Goal: Information Seeking & Learning: Check status

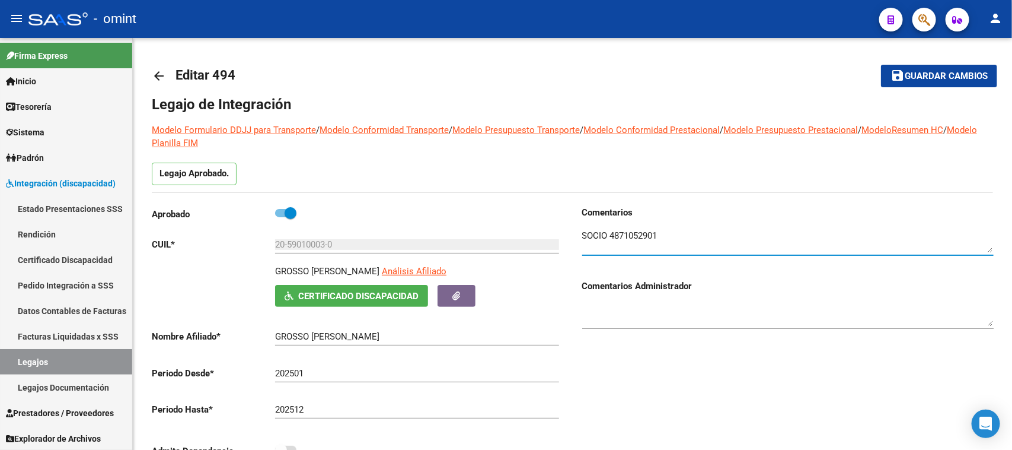
click at [71, 362] on link "Legajos" at bounding box center [66, 361] width 132 height 25
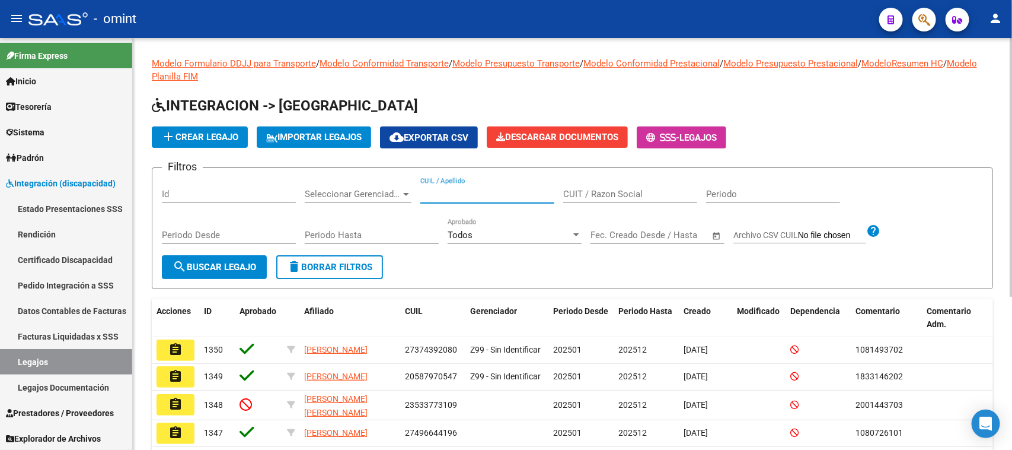
click at [524, 194] on input "CUIL / Apellido" at bounding box center [487, 194] width 134 height 11
type input "barrios"
drag, startPoint x: 212, startPoint y: 259, endPoint x: 260, endPoint y: 304, distance: 65.0
click at [212, 262] on span "search Buscar Legajo" at bounding box center [215, 267] width 84 height 11
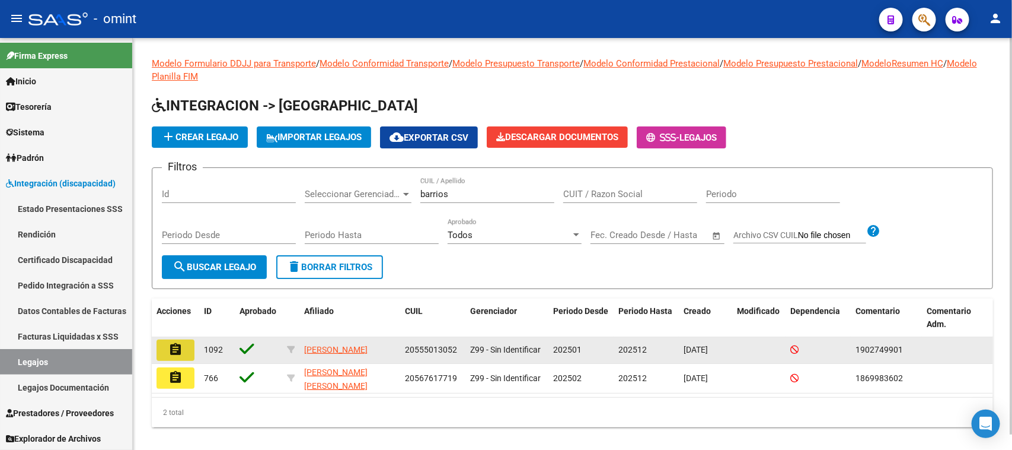
drag, startPoint x: 167, startPoint y: 348, endPoint x: 434, endPoint y: 336, distance: 267.1
click at [167, 348] on button "assignment" at bounding box center [176, 349] width 38 height 21
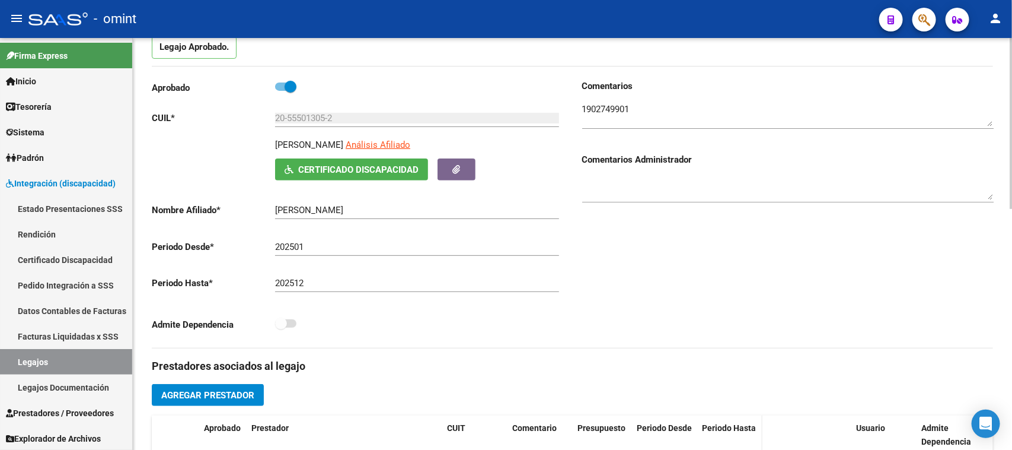
scroll to position [222, 0]
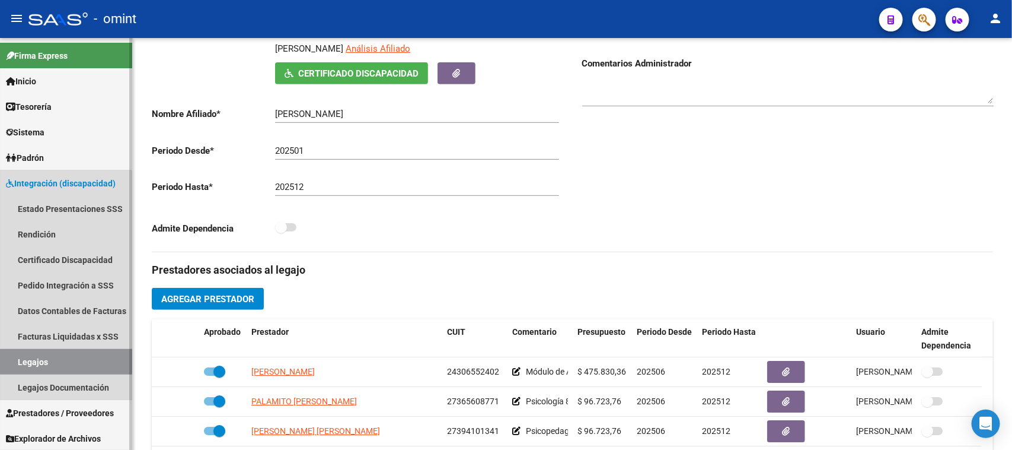
click at [42, 359] on link "Legajos" at bounding box center [66, 361] width 132 height 25
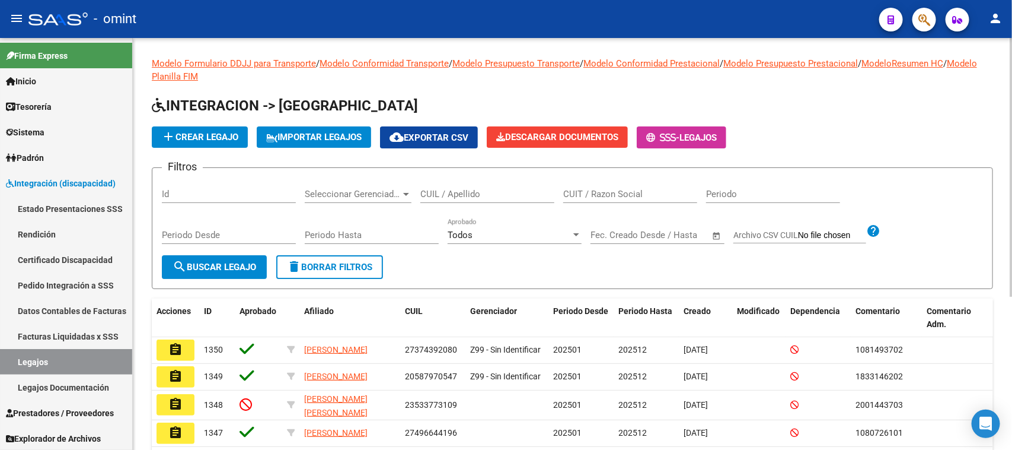
click at [464, 189] on input "CUIL / Apellido" at bounding box center [487, 194] width 134 height 11
type input "[PERSON_NAME]"
click at [238, 273] on button "search Buscar Legajo" at bounding box center [214, 267] width 105 height 24
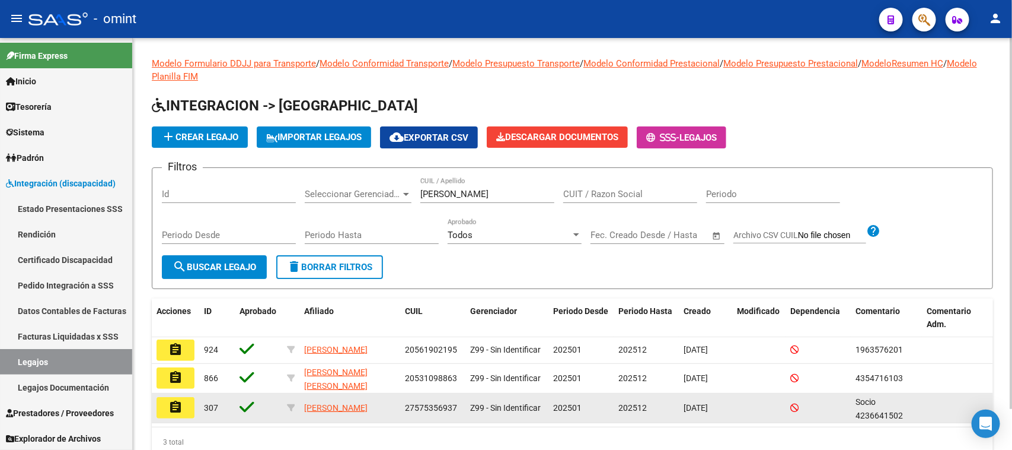
click at [176, 410] on mat-icon "assignment" at bounding box center [175, 407] width 14 height 14
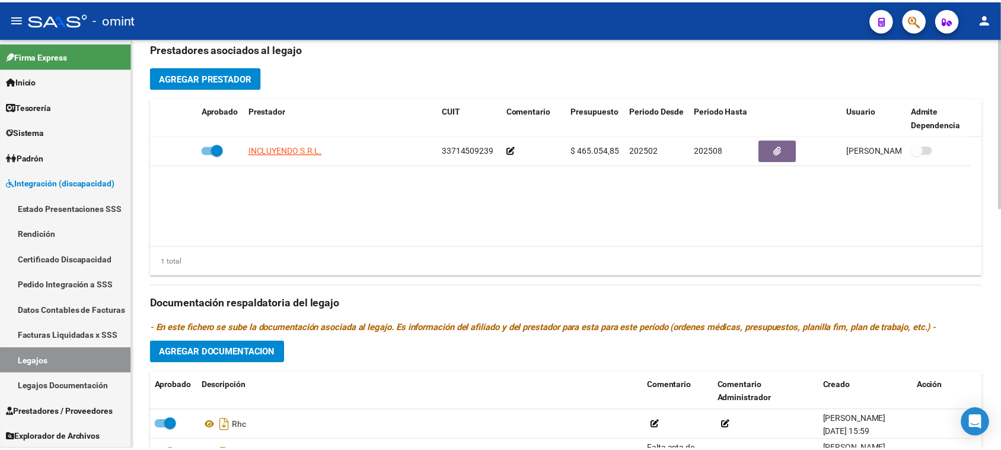
scroll to position [445, 0]
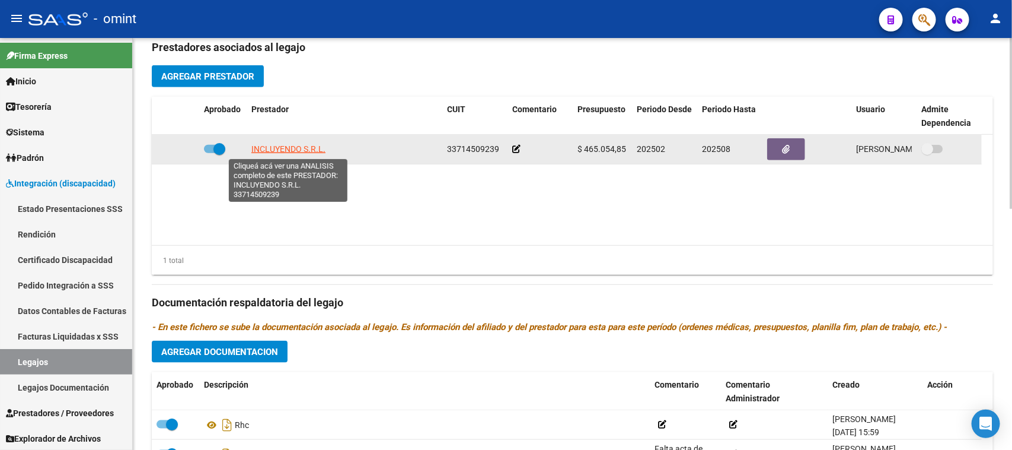
click at [289, 151] on span "INCLUYENDO S.R.L." at bounding box center [288, 148] width 74 height 9
type textarea "33714509239"
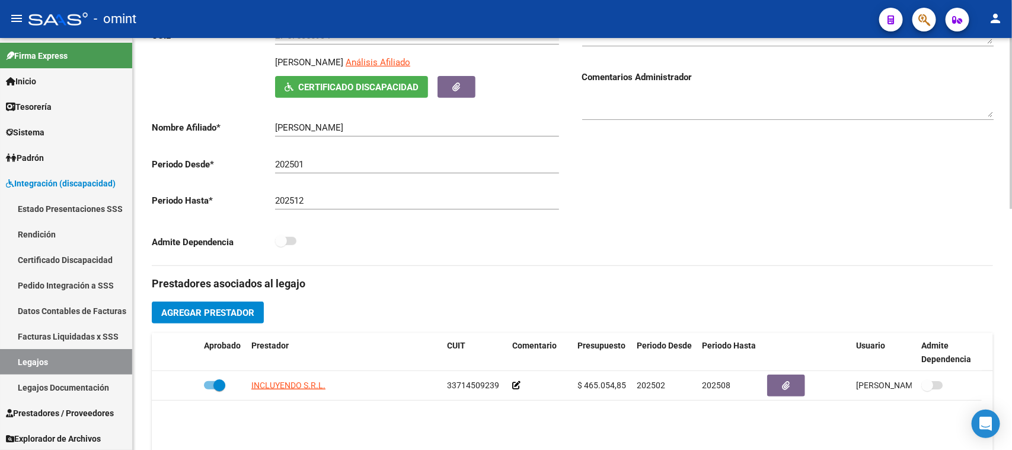
scroll to position [74, 0]
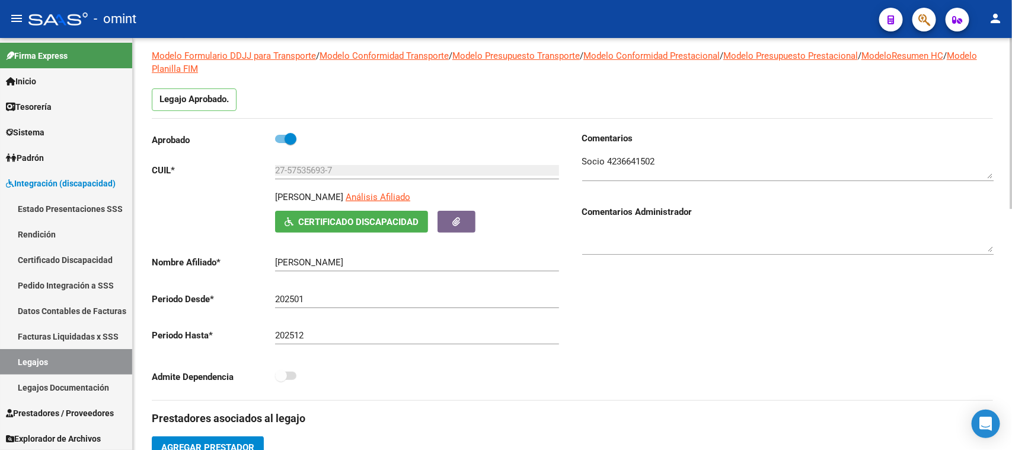
click at [619, 171] on textarea at bounding box center [788, 167] width 412 height 24
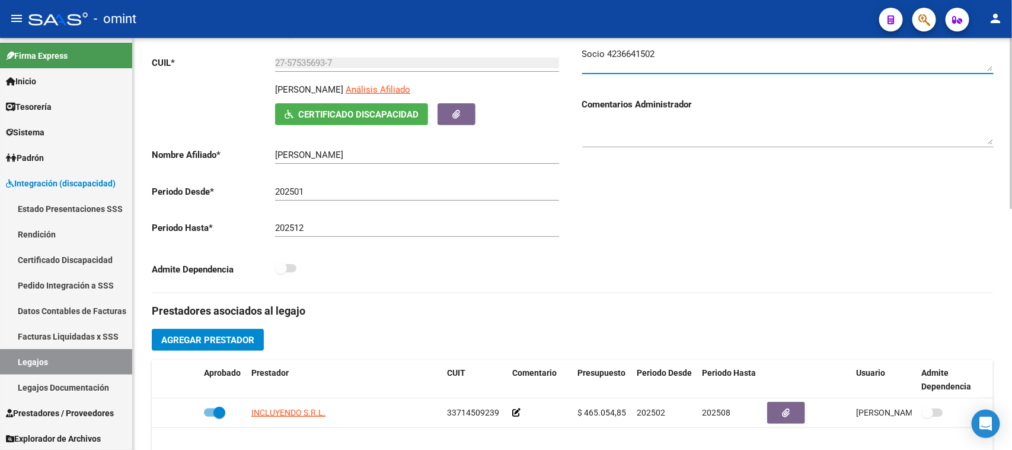
scroll to position [148, 0]
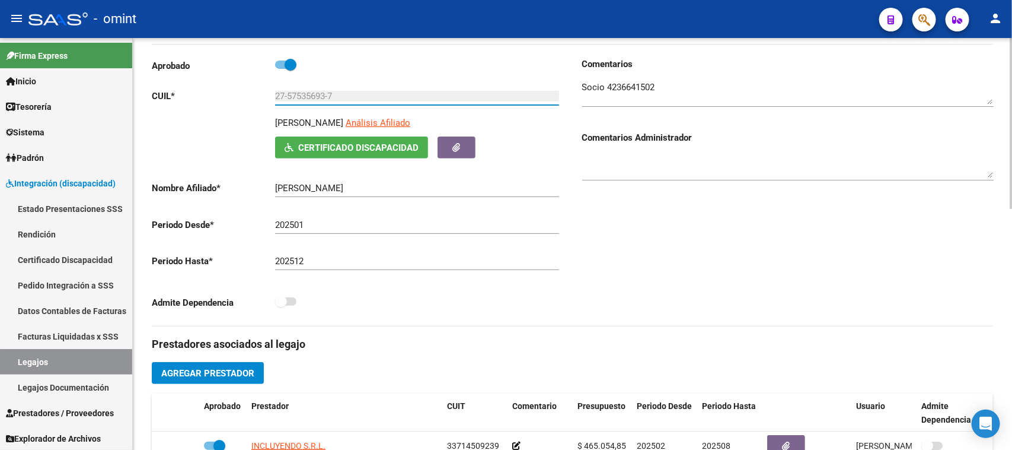
drag, startPoint x: 341, startPoint y: 95, endPoint x: 203, endPoint y: 101, distance: 138.3
click at [203, 101] on app-form-text-field "CUIL * 27-57535693-7 Ingresar CUIL" at bounding box center [355, 96] width 407 height 11
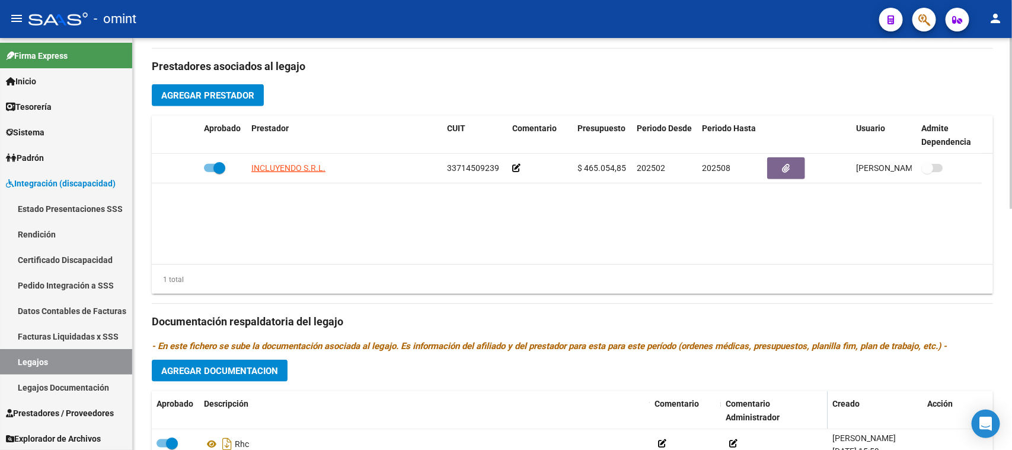
scroll to position [445, 0]
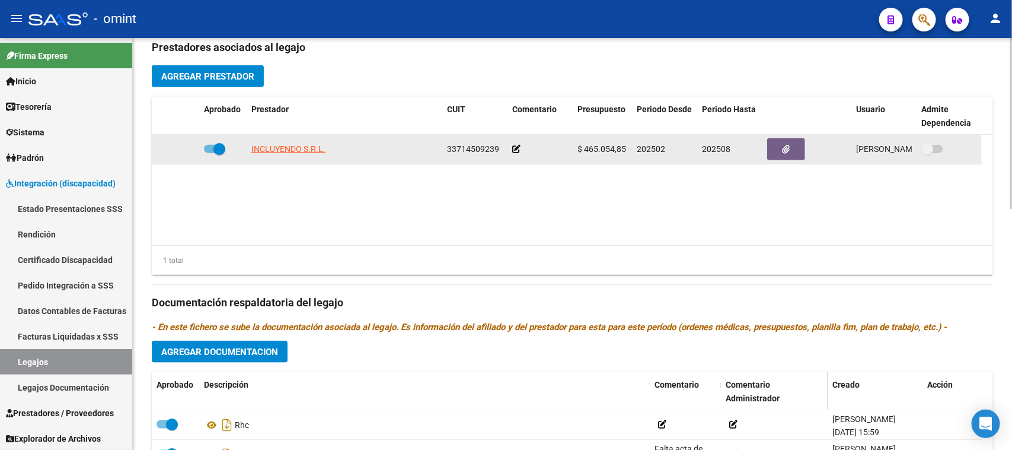
click at [519, 152] on icon at bounding box center [516, 149] width 8 height 8
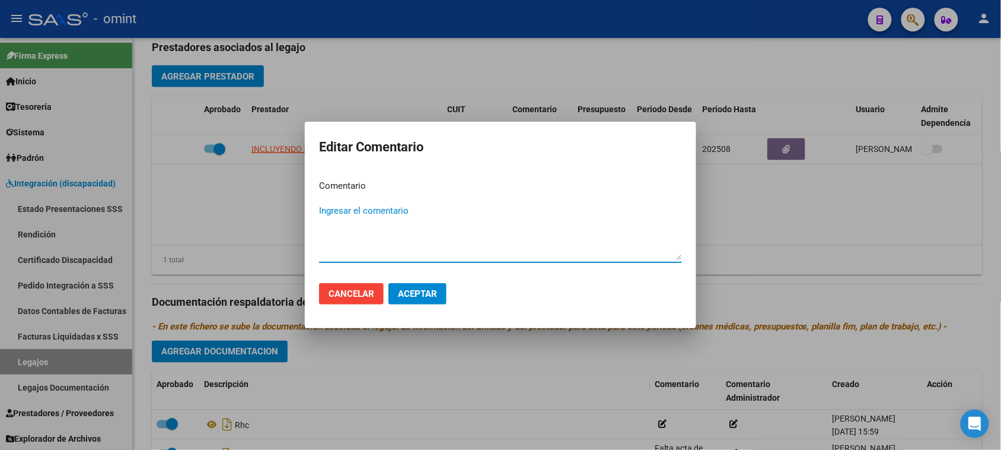
paste textarea "Módulo de Apoyo a la Integración Escolar (Equipo)"
type textarea "Módulo de Apoyo a la Integración Escolar (Equipo)"
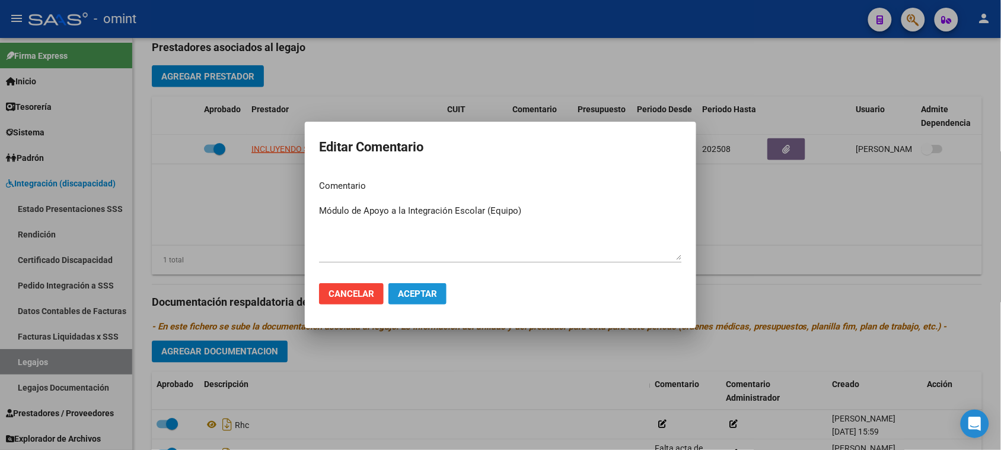
click at [436, 291] on span "Aceptar" at bounding box center [417, 293] width 39 height 11
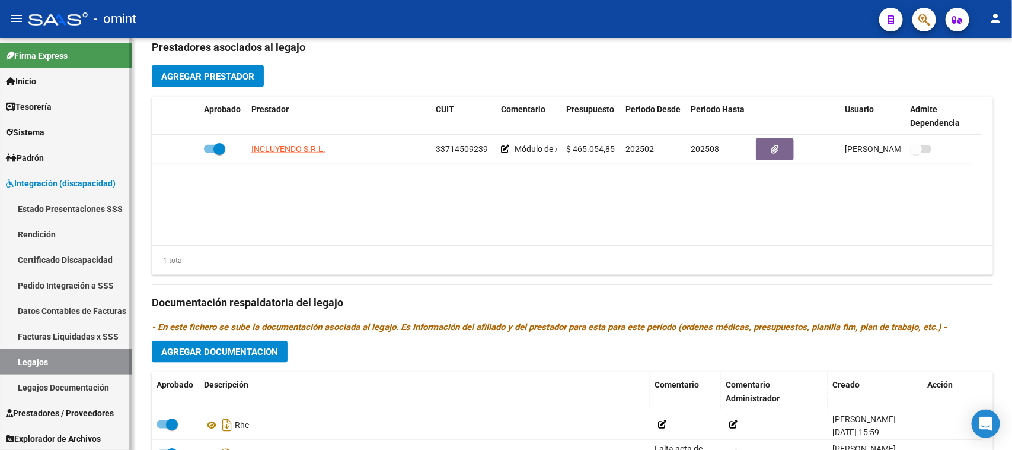
drag, startPoint x: 66, startPoint y: 333, endPoint x: 99, endPoint y: 327, distance: 33.7
click at [66, 332] on link "Facturas Liquidadas x SSS" at bounding box center [66, 335] width 132 height 25
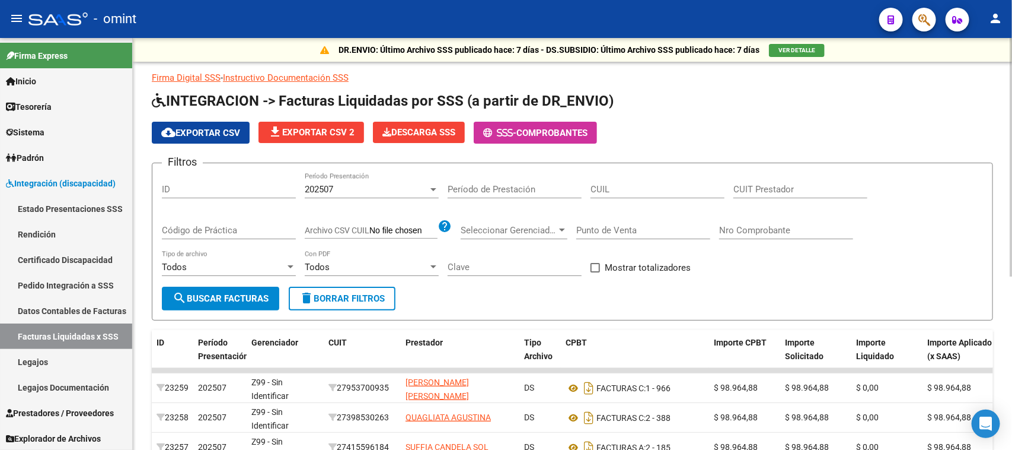
click at [399, 193] on div "202507 Período Presentación" at bounding box center [372, 185] width 134 height 25
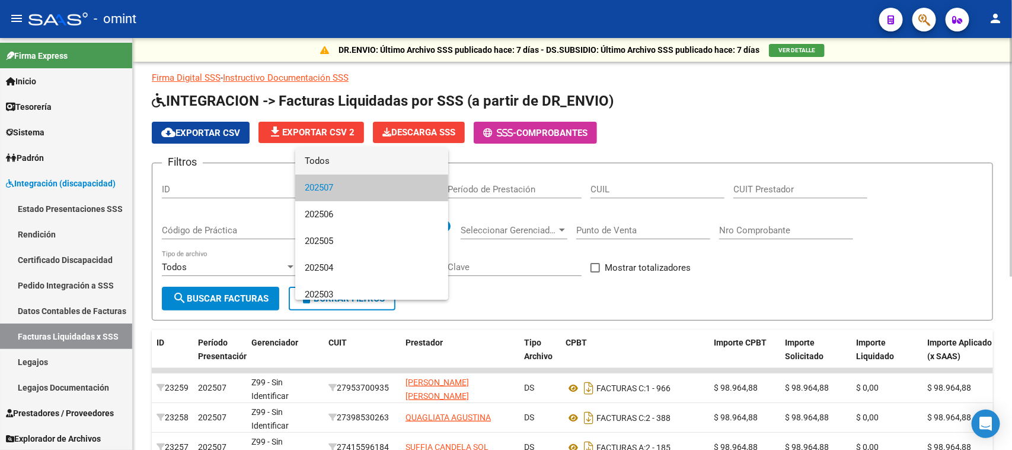
click at [398, 165] on span "Todos" at bounding box center [372, 161] width 134 height 27
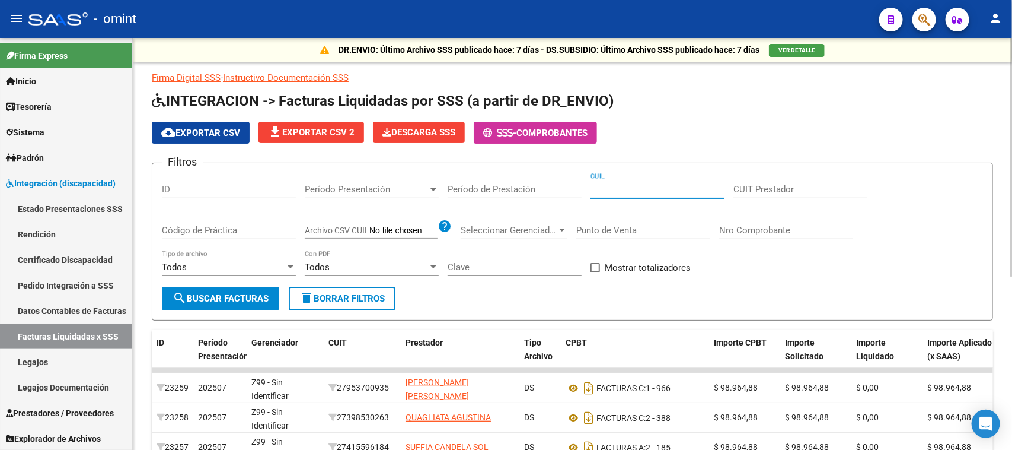
drag, startPoint x: 617, startPoint y: 190, endPoint x: 632, endPoint y: 193, distance: 15.0
click at [630, 193] on input "CUIL" at bounding box center [658, 189] width 134 height 11
paste input "27-57535693-7"
type input "27-57535693-7"
paste input "33-71450923-9"
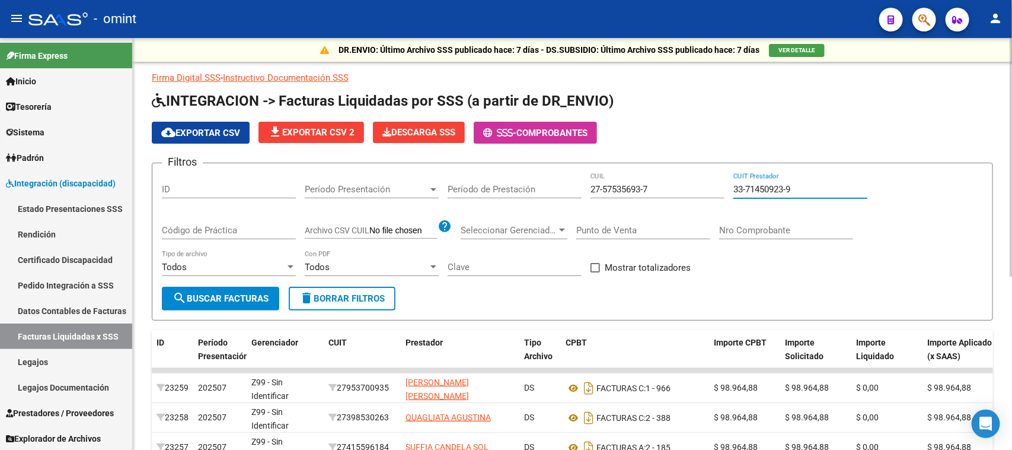
type input "33-71450923-9"
drag, startPoint x: 211, startPoint y: 302, endPoint x: 227, endPoint y: 294, distance: 18.6
click at [212, 301] on button "search Buscar Facturas" at bounding box center [220, 298] width 117 height 24
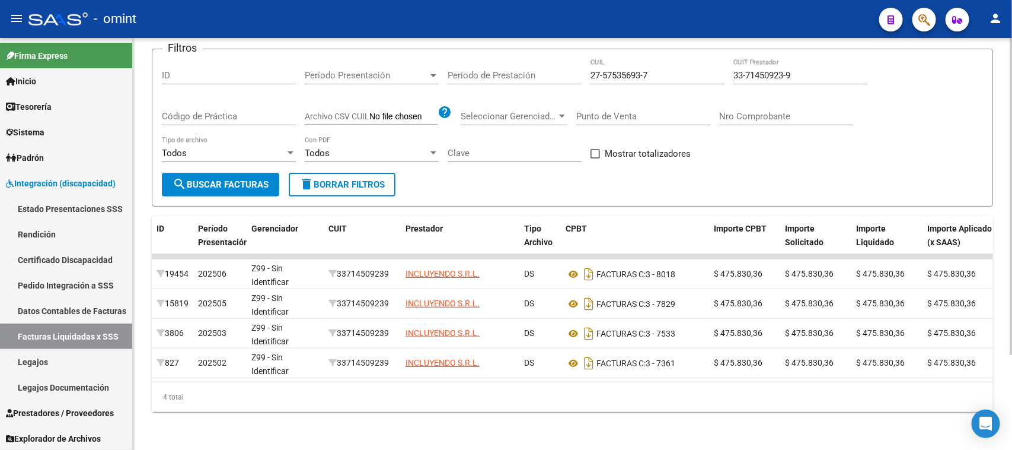
scroll to position [0, 493]
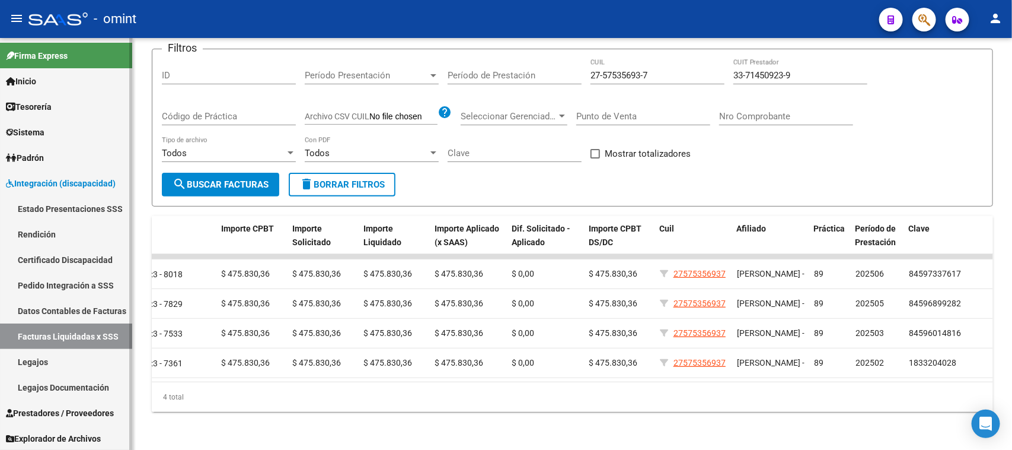
click at [65, 366] on link "Legajos" at bounding box center [66, 361] width 132 height 25
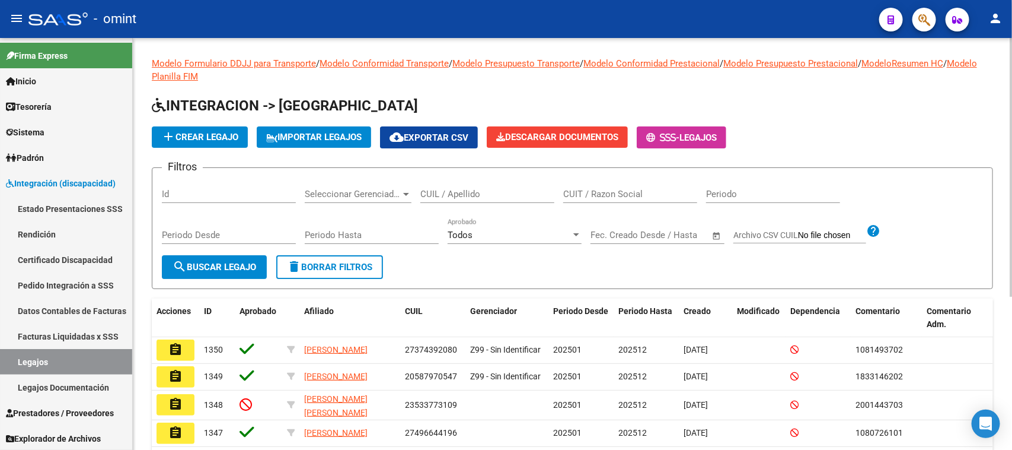
click at [499, 202] on div "CUIL / Apellido" at bounding box center [487, 195] width 134 height 37
click at [494, 190] on input "CUIL / Apellido" at bounding box center [487, 194] width 134 height 11
paste input "27575356937"
type input "27575356937"
click at [195, 268] on span "search Buscar Legajo" at bounding box center [215, 267] width 84 height 11
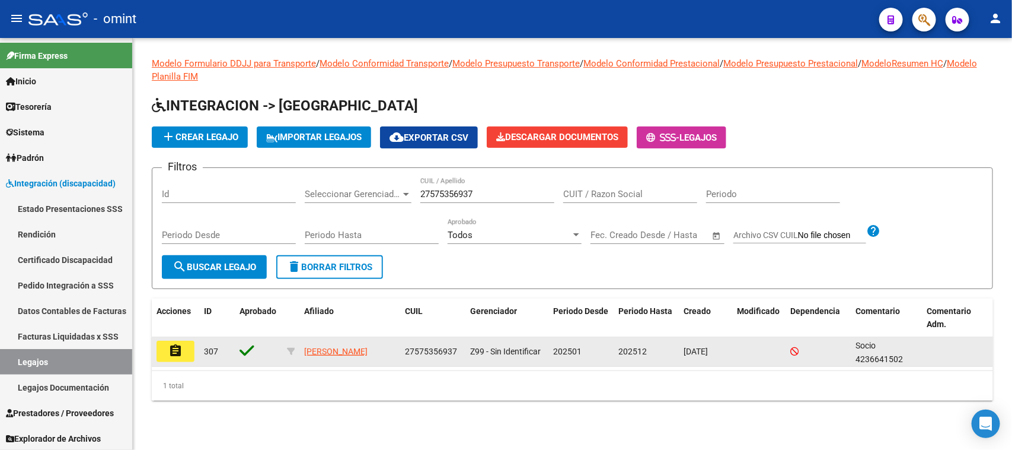
click at [164, 350] on button "assignment" at bounding box center [176, 350] width 38 height 21
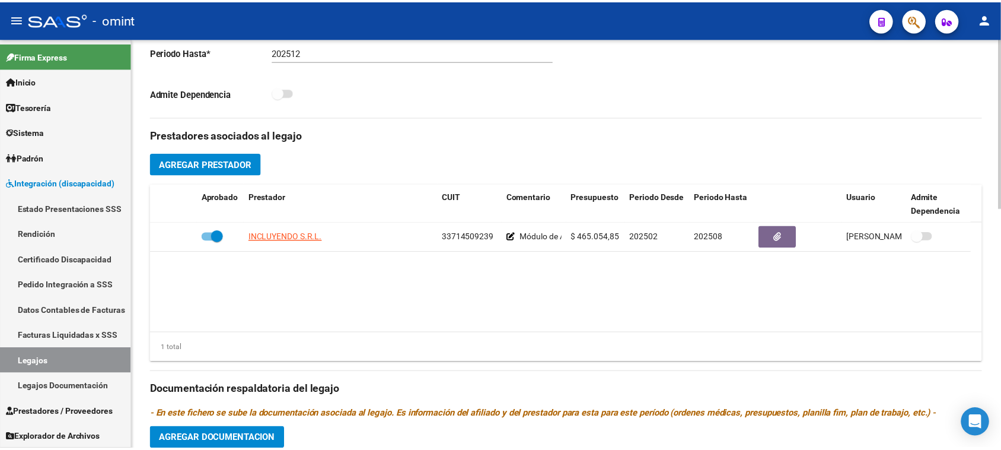
scroll to position [371, 0]
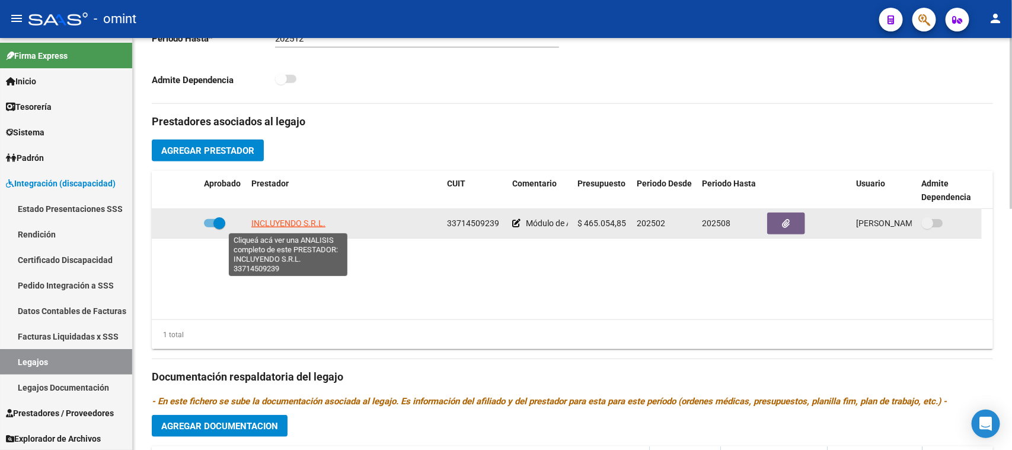
click at [310, 222] on span "INCLUYENDO S.R.L." at bounding box center [288, 222] width 74 height 9
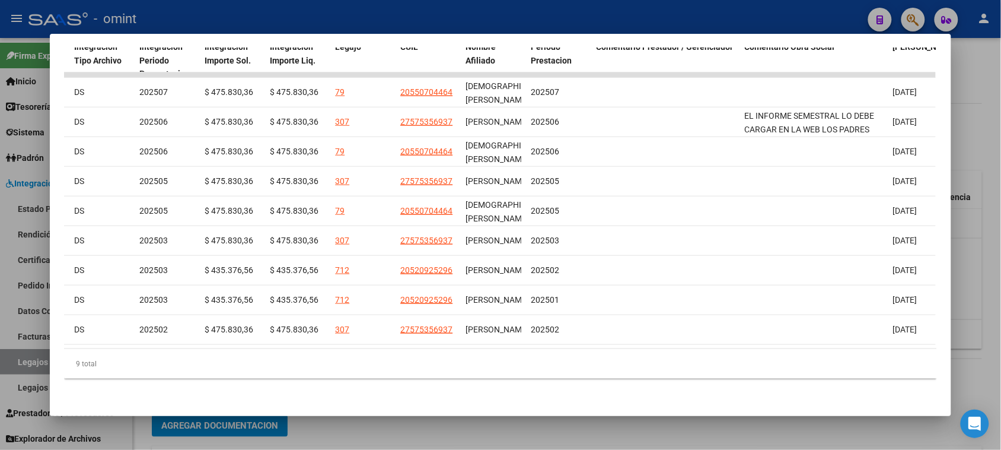
scroll to position [0, 1607]
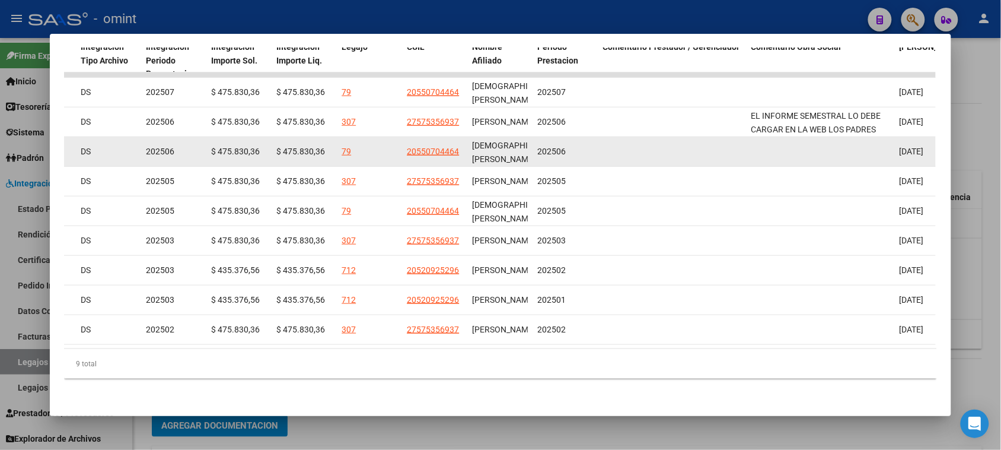
drag, startPoint x: 538, startPoint y: 114, endPoint x: 527, endPoint y: 126, distance: 16.4
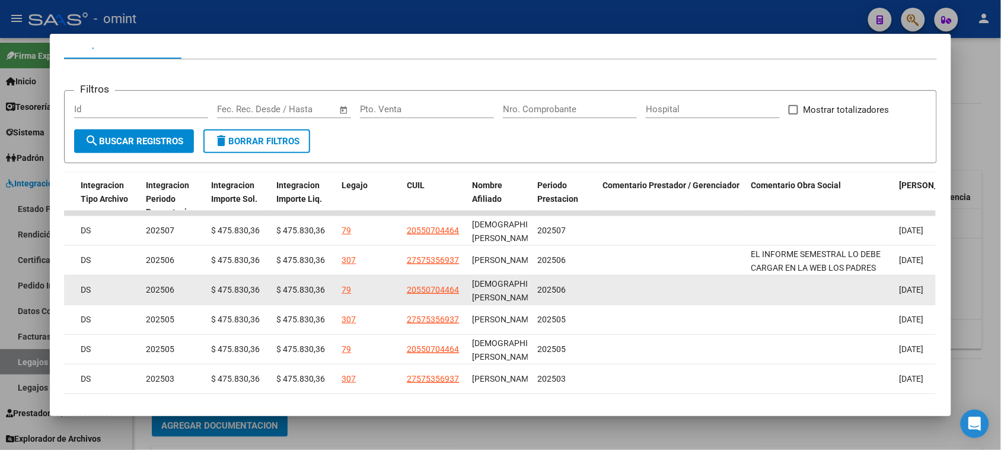
scroll to position [282, 0]
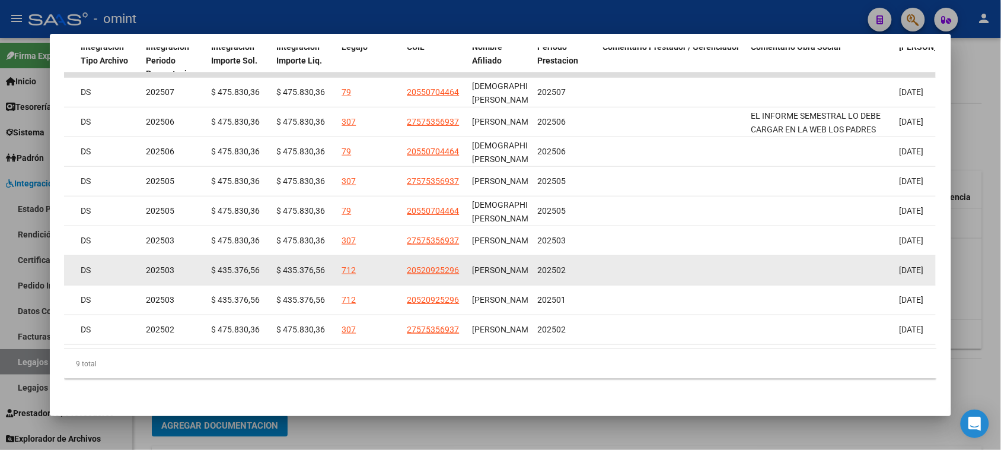
drag, startPoint x: 514, startPoint y: 282, endPoint x: 458, endPoint y: 259, distance: 60.0
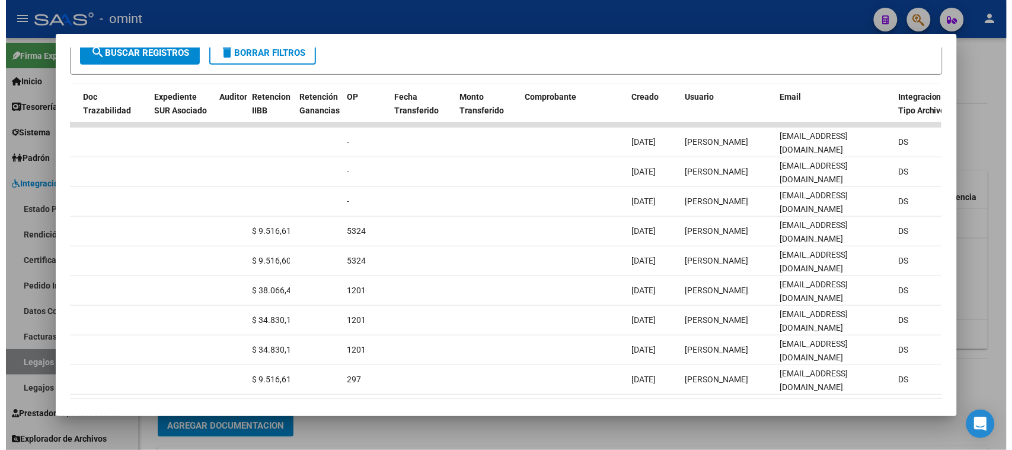
scroll to position [0, 0]
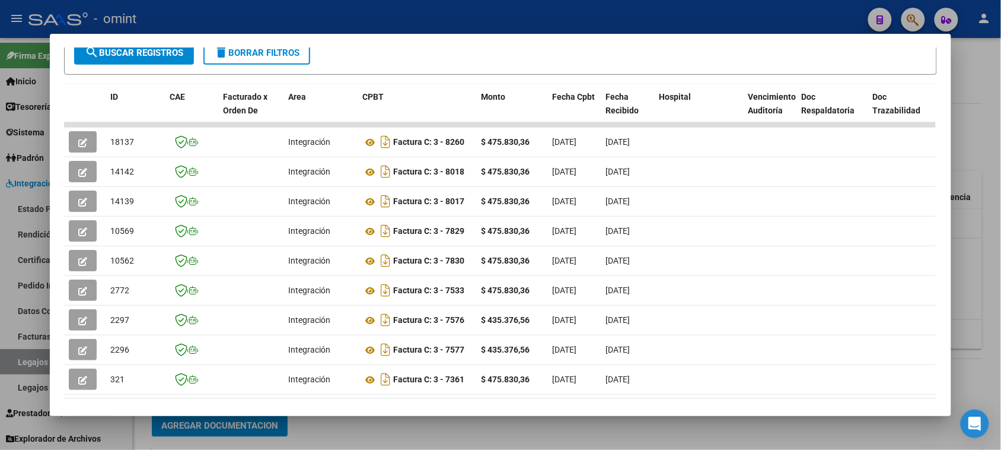
drag, startPoint x: 345, startPoint y: 404, endPoint x: 337, endPoint y: 400, distance: 9.0
click at [345, 404] on mat-dialog-container "Análisis Prestador - CUIT: 33714509239 cloud_download Exportar CSV ABM ARCA Imp…" at bounding box center [500, 225] width 901 height 382
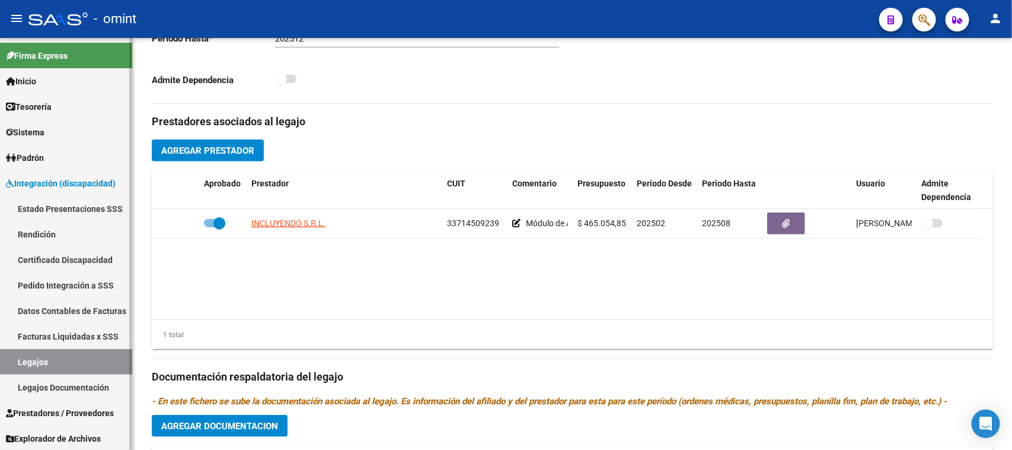
click at [107, 354] on link "Legajos" at bounding box center [66, 361] width 132 height 25
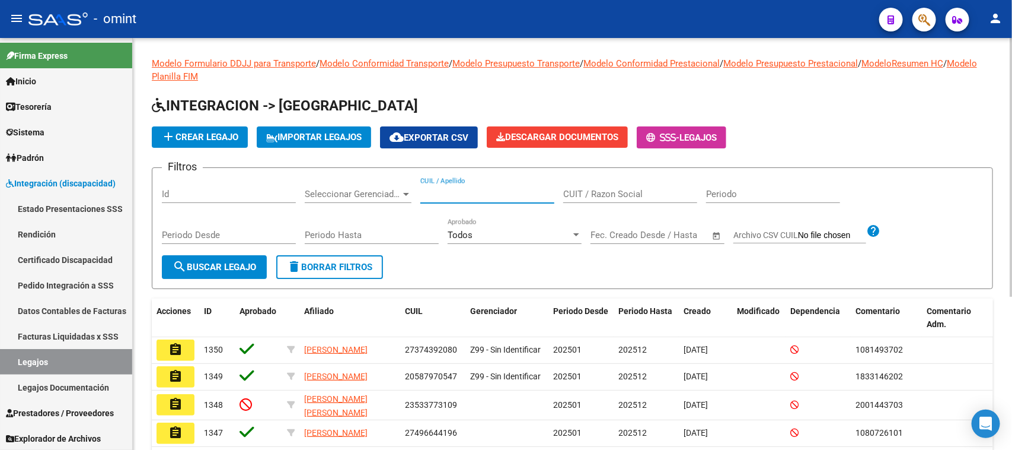
click at [442, 191] on input "CUIL / Apellido" at bounding box center [487, 194] width 134 height 11
type input "maub"
click at [227, 259] on button "search Buscar Legajo" at bounding box center [214, 267] width 105 height 24
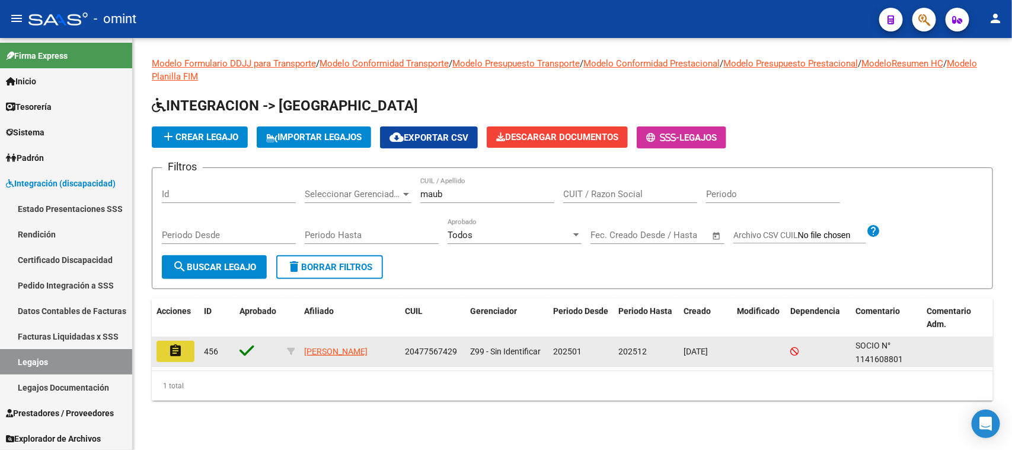
click at [175, 354] on mat-icon "assignment" at bounding box center [175, 350] width 14 height 14
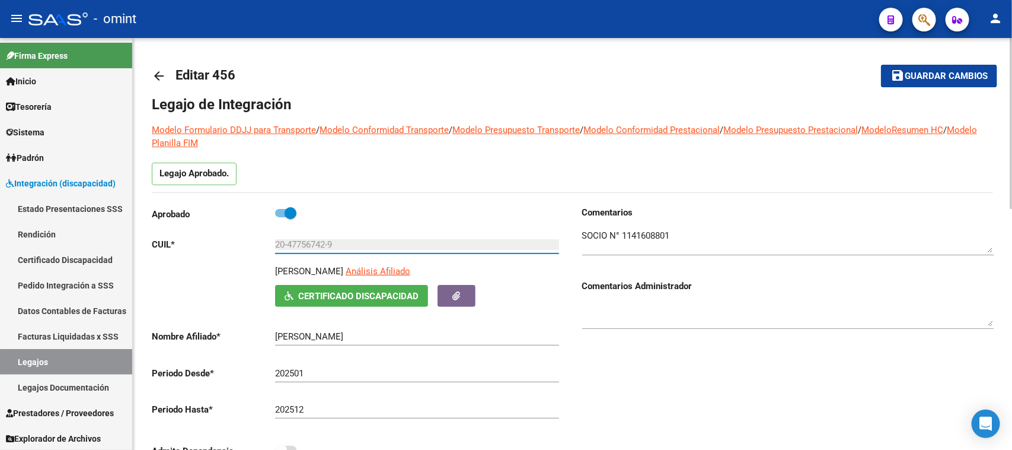
drag, startPoint x: 283, startPoint y: 244, endPoint x: 234, endPoint y: 244, distance: 48.6
click at [234, 244] on app-form-text-field "CUIL * 20-47756742-9 Ingresar CUIL" at bounding box center [355, 244] width 407 height 11
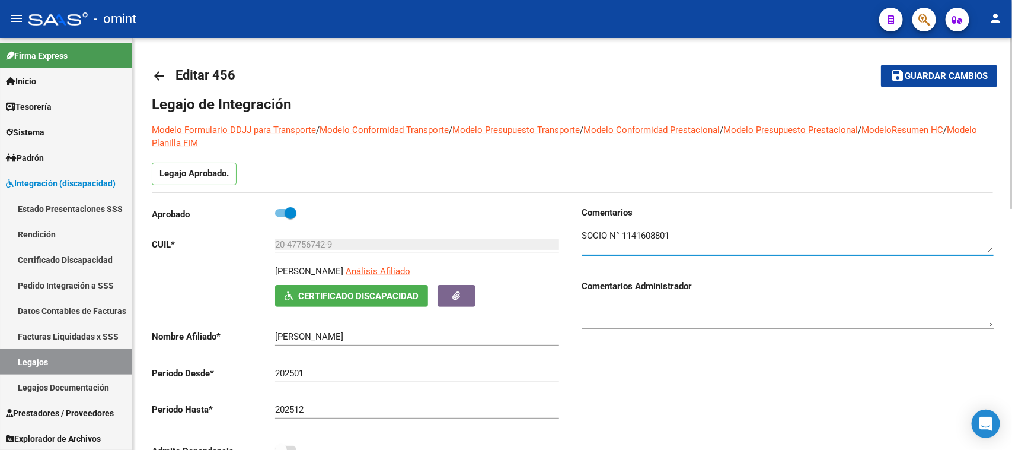
click at [645, 235] on textarea at bounding box center [788, 241] width 412 height 24
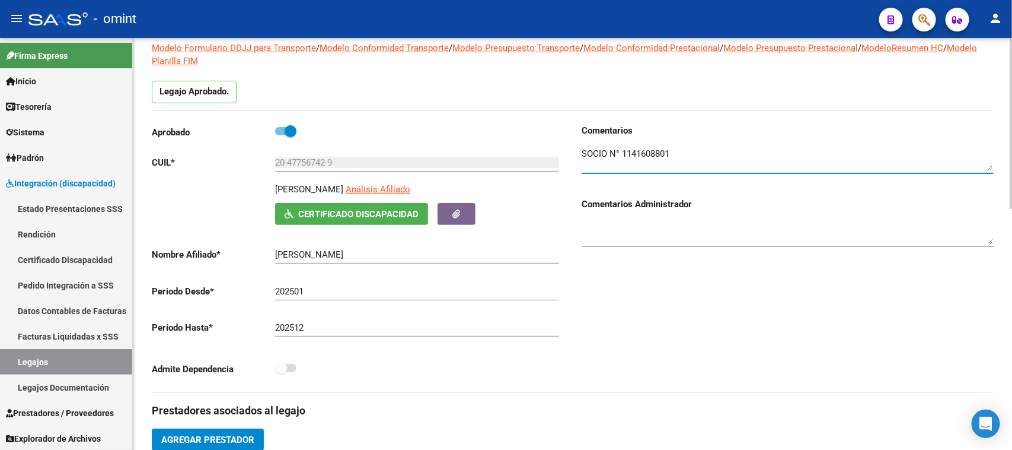
scroll to position [74, 0]
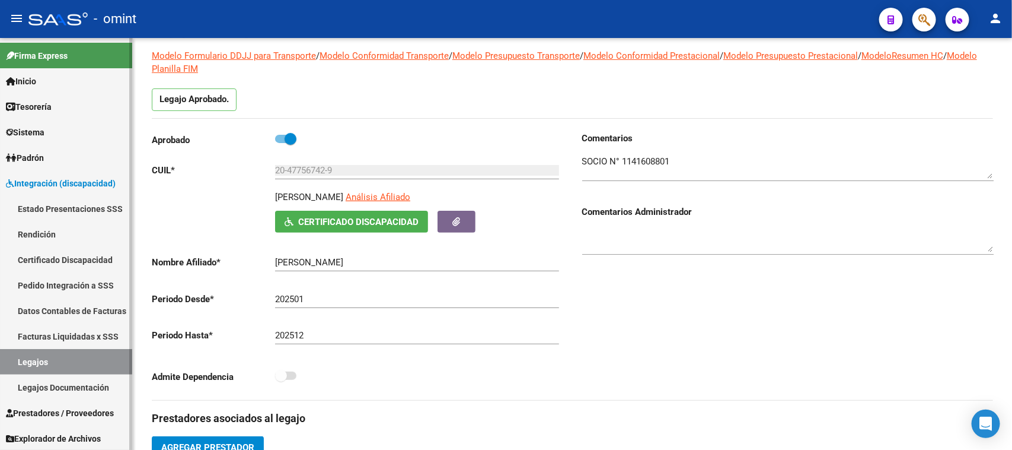
click at [90, 330] on link "Facturas Liquidadas x SSS" at bounding box center [66, 335] width 132 height 25
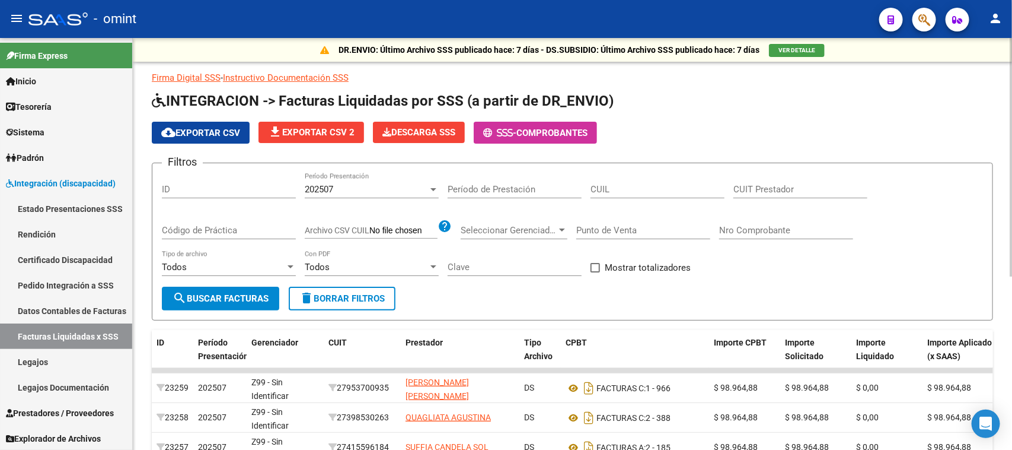
click at [633, 181] on div "CUIL" at bounding box center [658, 185] width 134 height 25
paste input "20-47756742-9"
type input "20-47756742-9"
click at [380, 193] on div "202507" at bounding box center [366, 189] width 123 height 11
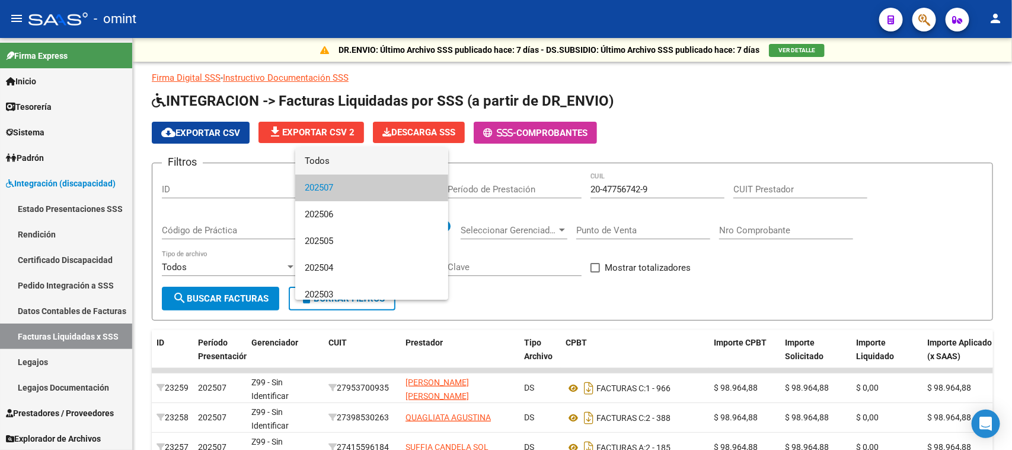
click at [371, 164] on span "Todos" at bounding box center [372, 161] width 134 height 27
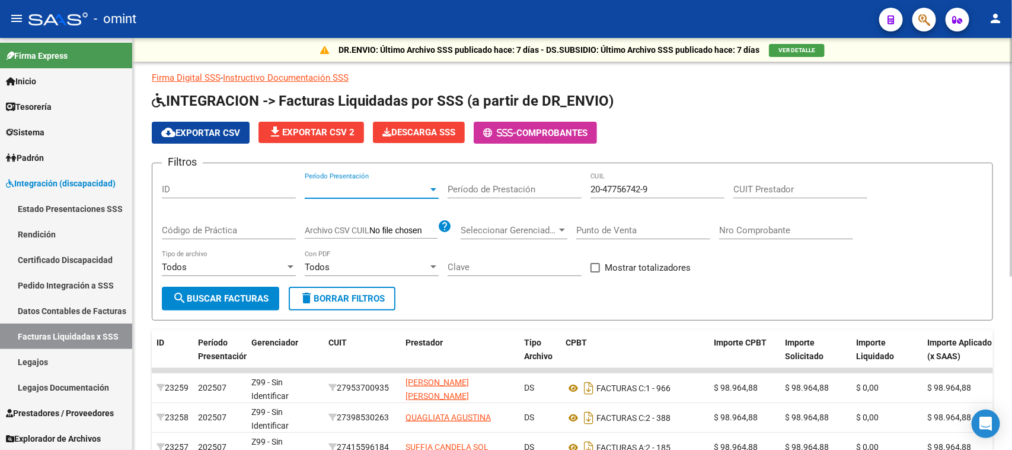
drag, startPoint x: 235, startPoint y: 283, endPoint x: 231, endPoint y: 292, distance: 10.1
click at [234, 285] on form "Filtros ID Período Presentación Período Presentación Período de Prestación 20-4…" at bounding box center [572, 241] width 841 height 158
click at [231, 293] on span "search Buscar Facturas" at bounding box center [221, 298] width 96 height 11
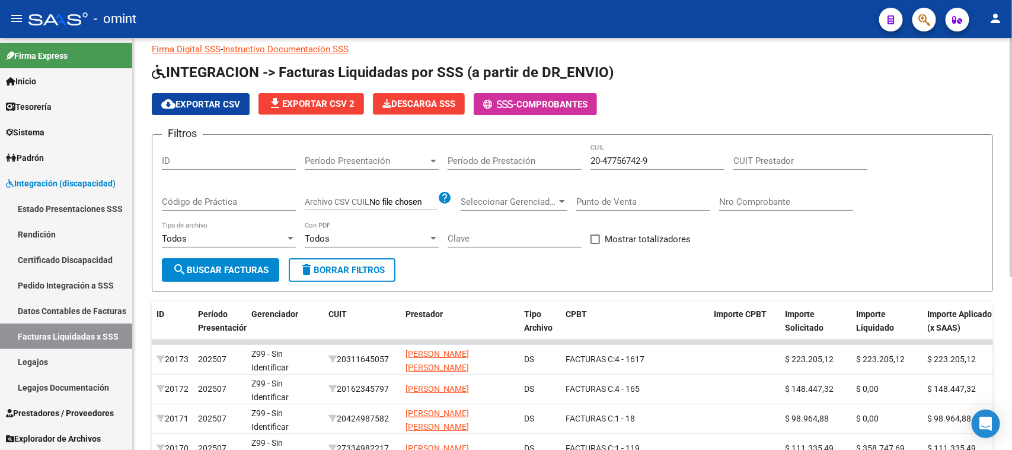
scroll to position [4, 0]
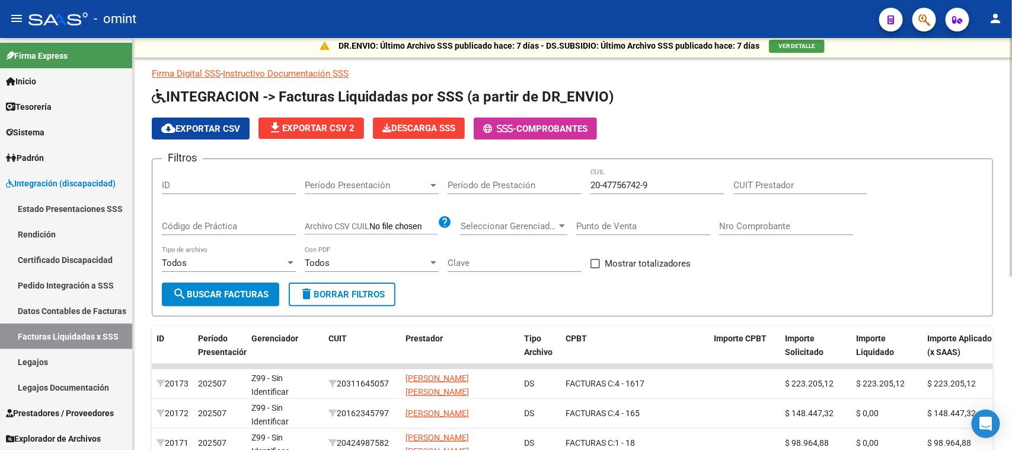
click at [235, 231] on div "Código de Práctica" at bounding box center [229, 221] width 134 height 25
type input "96"
click at [228, 298] on button "search Buscar Facturas" at bounding box center [220, 294] width 117 height 24
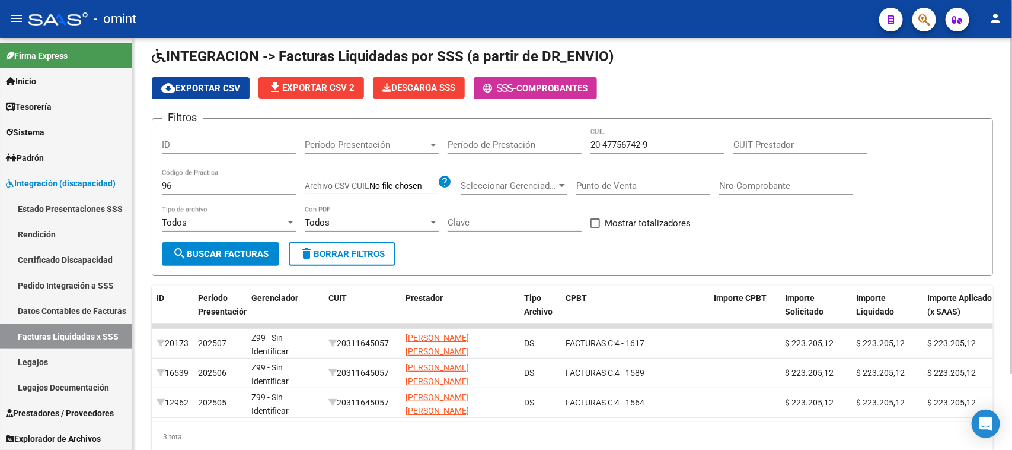
scroll to position [19, 0]
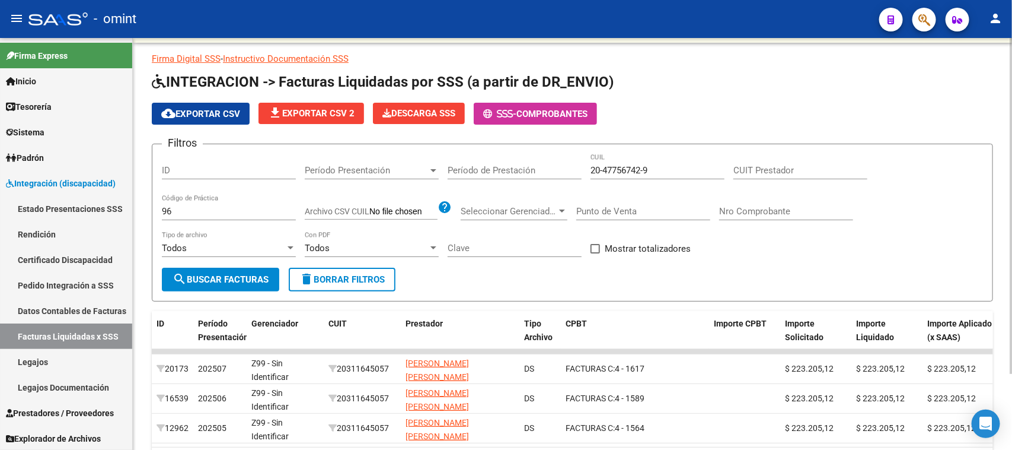
drag, startPoint x: 658, startPoint y: 174, endPoint x: 643, endPoint y: 173, distance: 14.9
click at [635, 173] on div "20-47756742-9 CUIL" at bounding box center [658, 166] width 134 height 25
drag, startPoint x: 656, startPoint y: 170, endPoint x: 564, endPoint y: 172, distance: 91.9
click at [564, 172] on div "Filtros ID Período Presentación Período Presentación Período de Prestación 20-4…" at bounding box center [572, 211] width 821 height 114
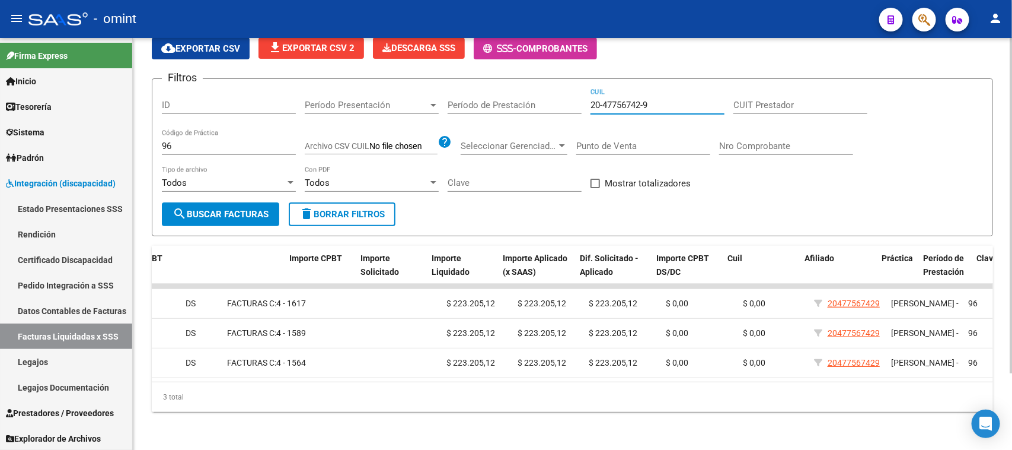
scroll to position [0, 493]
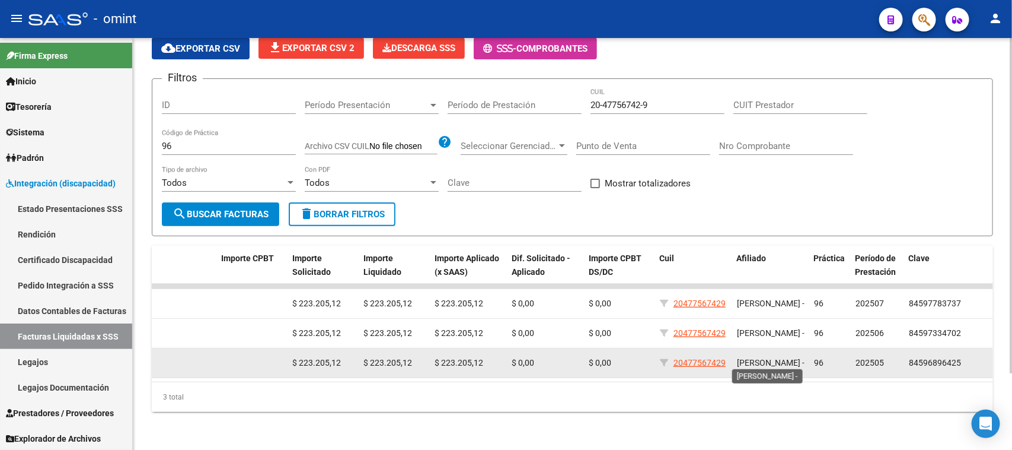
click at [747, 358] on span "[PERSON_NAME] -" at bounding box center [771, 362] width 68 height 9
copy span "[PERSON_NAME] -"
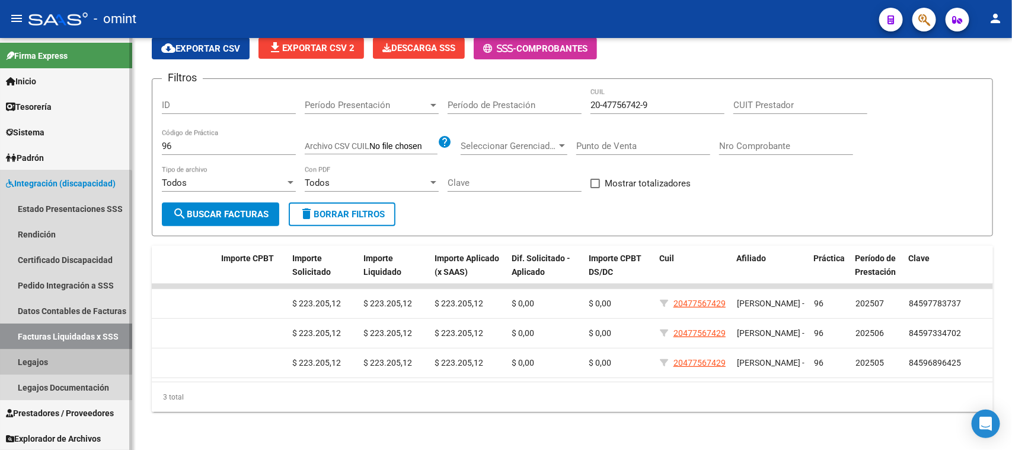
click at [57, 353] on link "Legajos" at bounding box center [66, 361] width 132 height 25
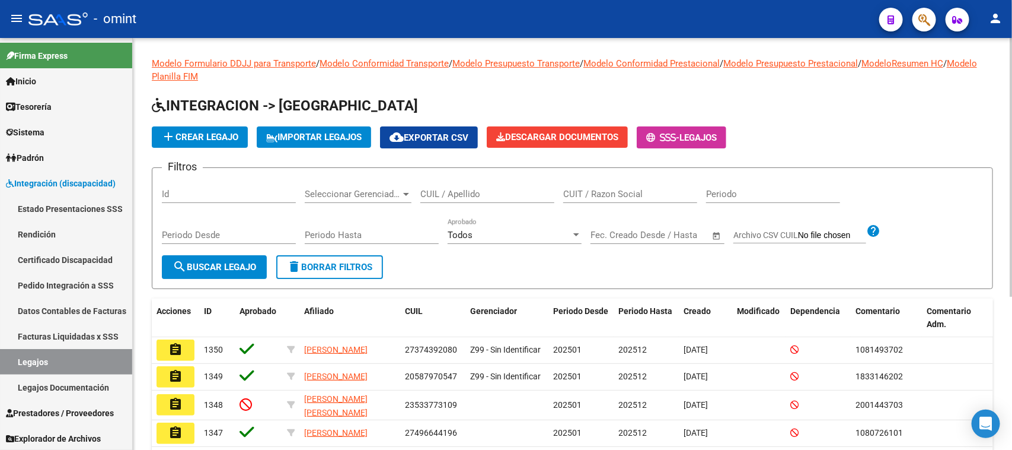
drag, startPoint x: 629, startPoint y: 197, endPoint x: 624, endPoint y: 193, distance: 6.3
click at [629, 195] on input "CUIT / Razon Social" at bounding box center [630, 194] width 134 height 11
paste input "30-71600047-4"
drag, startPoint x: 199, startPoint y: 257, endPoint x: 205, endPoint y: 256, distance: 6.0
click at [200, 257] on button "search Buscar Legajo" at bounding box center [214, 267] width 105 height 24
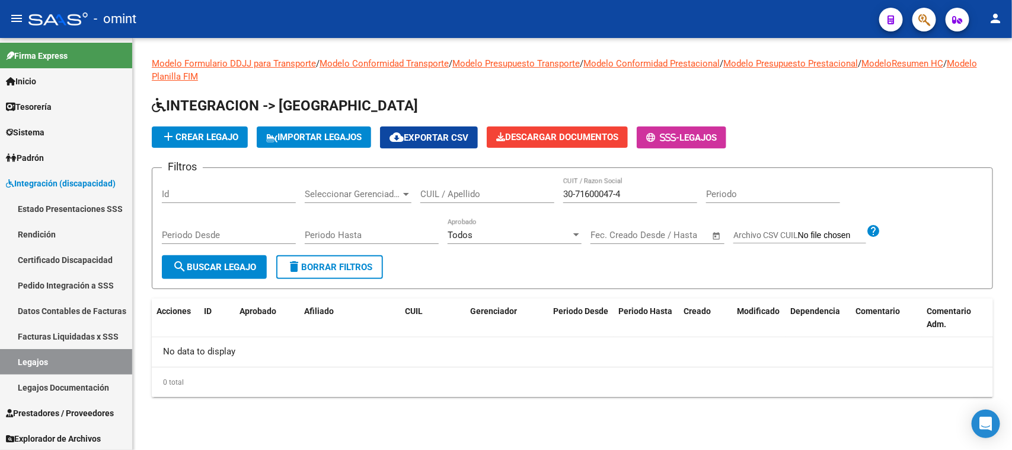
click at [576, 189] on input "30-71600047-4" at bounding box center [630, 194] width 134 height 11
click at [615, 191] on input "3071600047-4" at bounding box center [630, 194] width 134 height 11
type input "30716000474"
click at [221, 269] on span "search Buscar Legajo" at bounding box center [215, 267] width 84 height 11
click at [629, 193] on input "30716000474" at bounding box center [630, 194] width 134 height 11
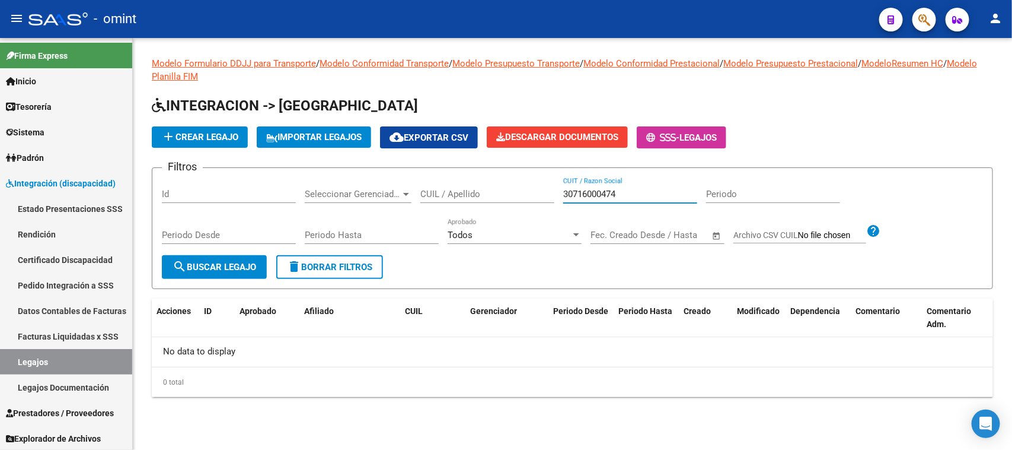
drag, startPoint x: 648, startPoint y: 195, endPoint x: 553, endPoint y: 242, distance: 105.6
click at [435, 206] on div "Filtros Id Seleccionar Gerenciador Seleccionar Gerenciador CUIL / Apellido 3071…" at bounding box center [572, 216] width 821 height 78
paste input "30716000474"
type input "30716000474"
drag, startPoint x: 196, startPoint y: 265, endPoint x: 286, endPoint y: 279, distance: 90.7
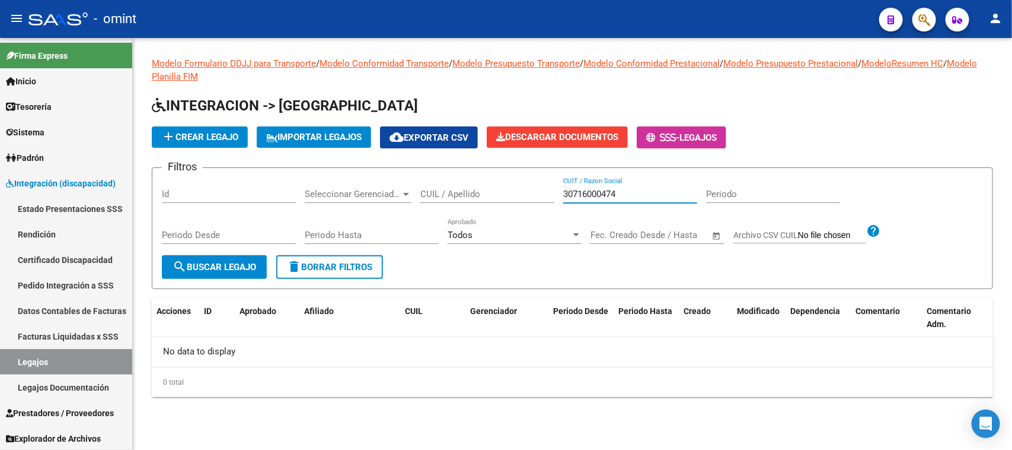
click at [196, 265] on span "search Buscar Legajo" at bounding box center [215, 267] width 84 height 11
click at [621, 186] on div "30716000474 CUIT / Razon Social" at bounding box center [630, 189] width 134 height 25
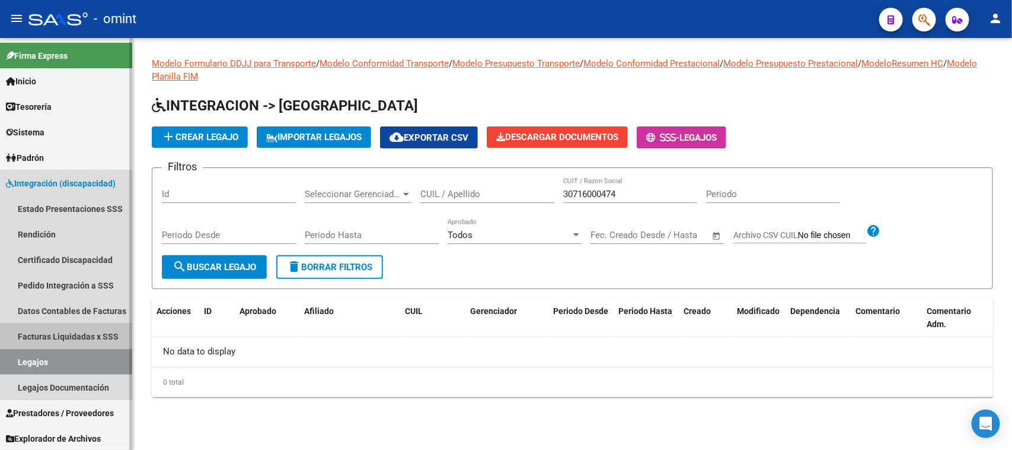
click at [52, 333] on link "Facturas Liquidadas x SSS" at bounding box center [66, 335] width 132 height 25
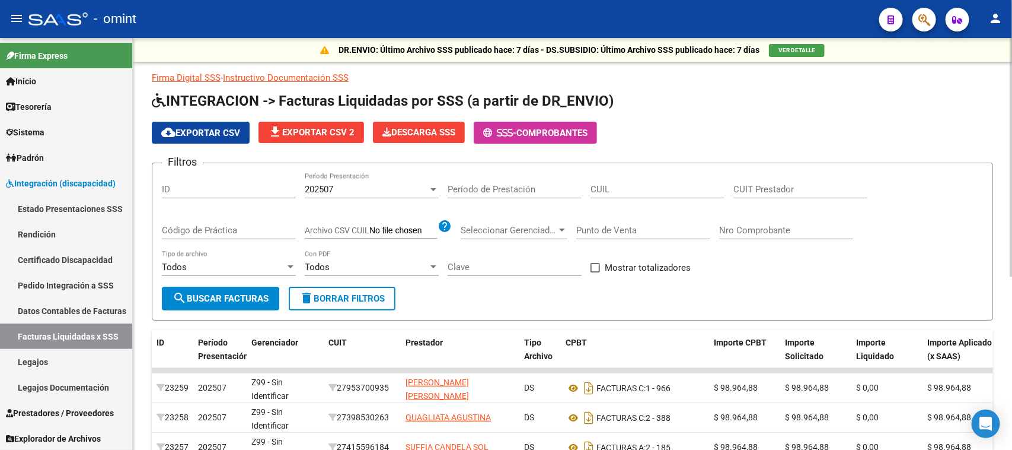
click at [369, 202] on div "202507 Período Presentación" at bounding box center [372, 191] width 134 height 37
click at [369, 200] on div "202507 Período Presentación" at bounding box center [372, 191] width 134 height 37
click at [372, 187] on div "202507" at bounding box center [366, 189] width 123 height 11
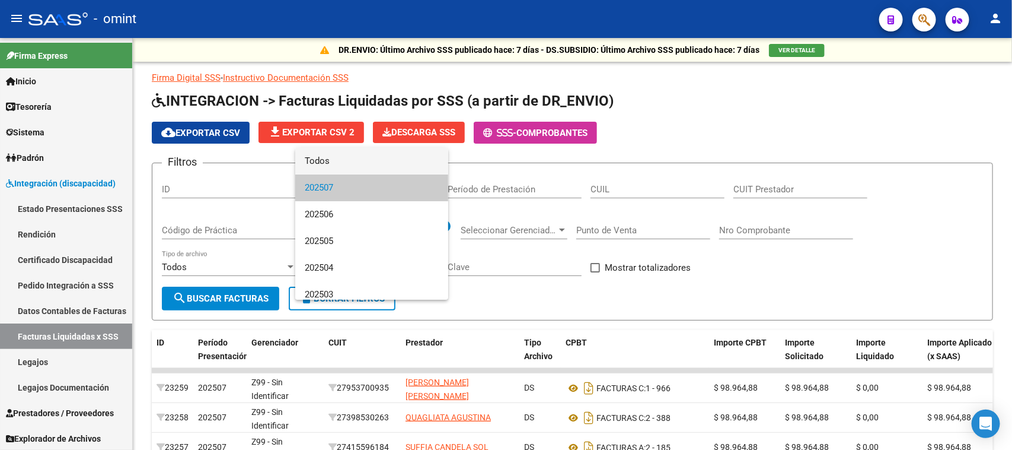
click at [371, 169] on span "Todos" at bounding box center [372, 161] width 134 height 27
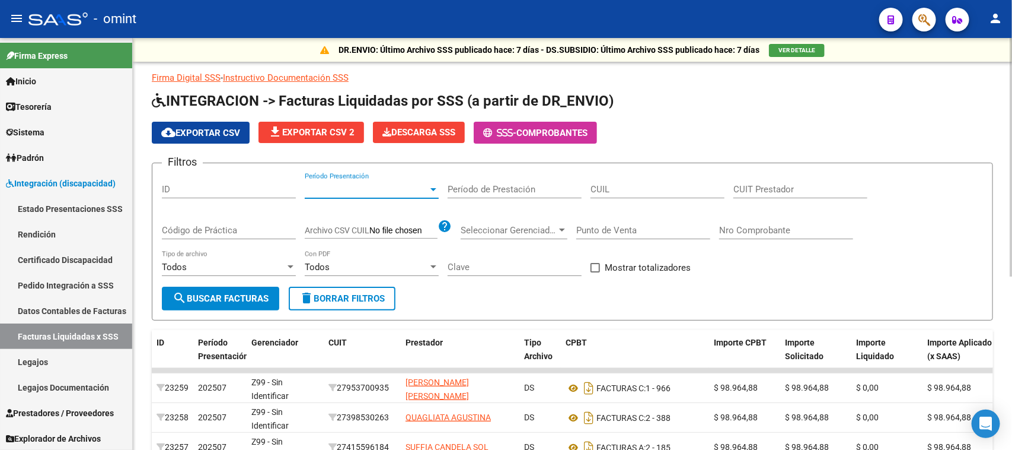
click at [750, 186] on input "CUIT Prestador" at bounding box center [801, 189] width 134 height 11
paste input "30-71600047-4"
type input "30-71600047-4"
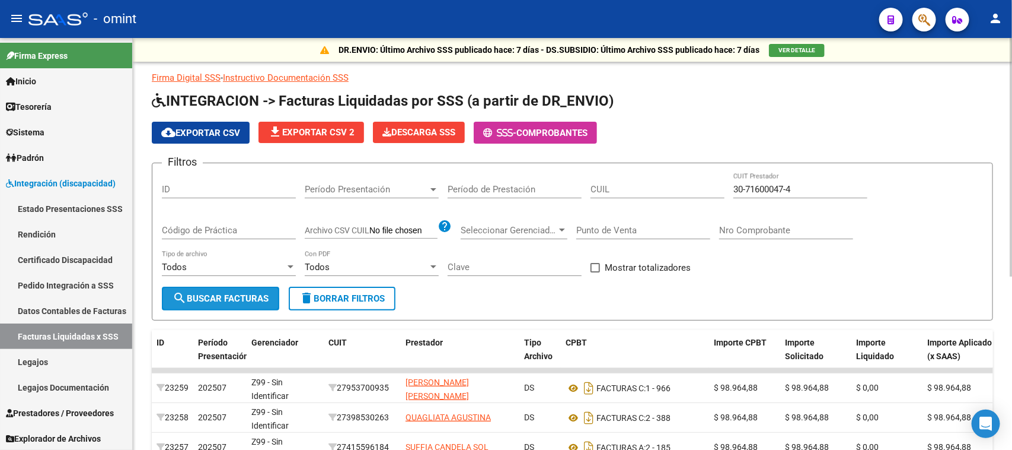
click at [238, 295] on span "search Buscar Facturas" at bounding box center [221, 298] width 96 height 11
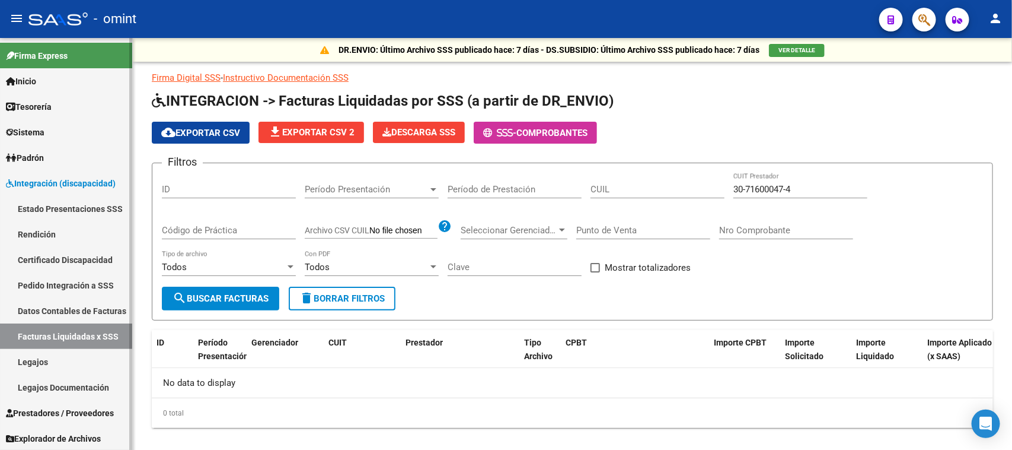
click at [81, 361] on link "Legajos" at bounding box center [66, 361] width 132 height 25
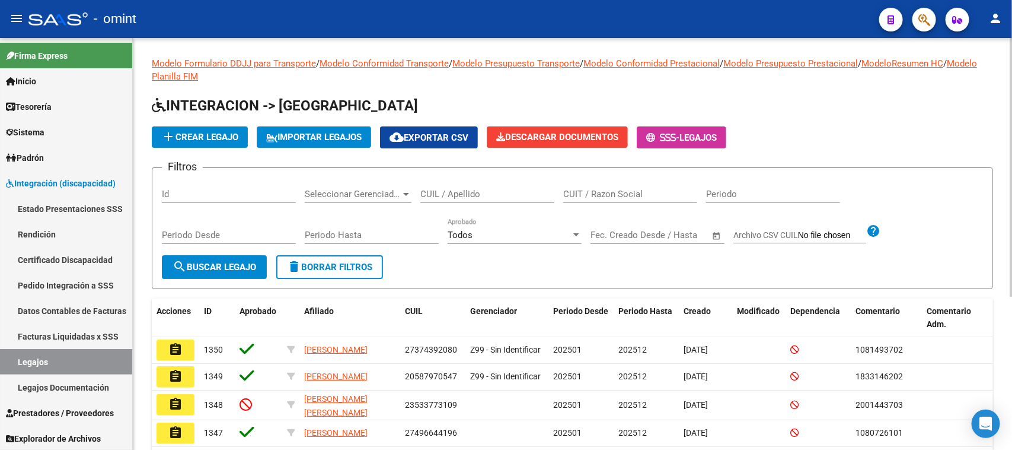
click at [446, 196] on input "CUIL / Apellido" at bounding box center [487, 194] width 134 height 11
type input "[PERSON_NAME]"
click at [234, 277] on form "Filtros Id Seleccionar Gerenciador Seleccionar Gerenciador [PERSON_NAME] CUIL /…" at bounding box center [572, 228] width 841 height 122
click at [232, 263] on span "search Buscar Legajo" at bounding box center [215, 267] width 84 height 11
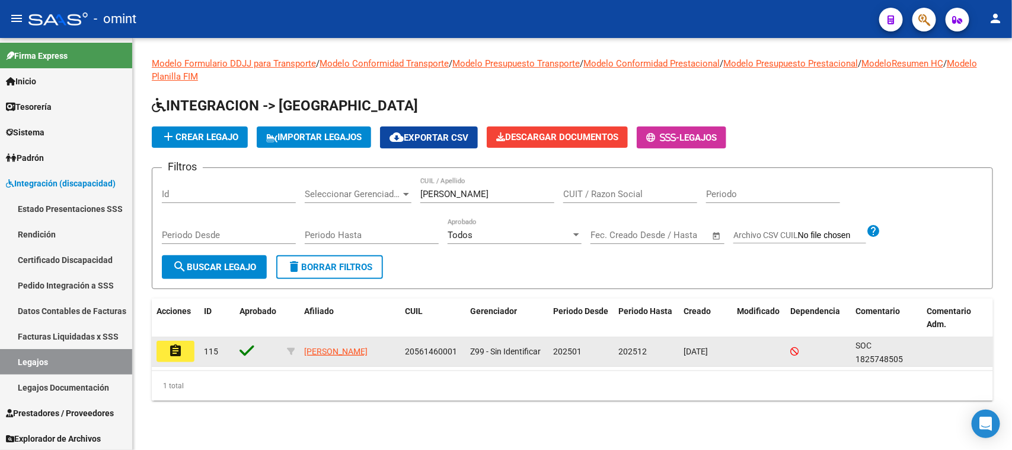
click at [181, 349] on mat-icon "assignment" at bounding box center [175, 350] width 14 height 14
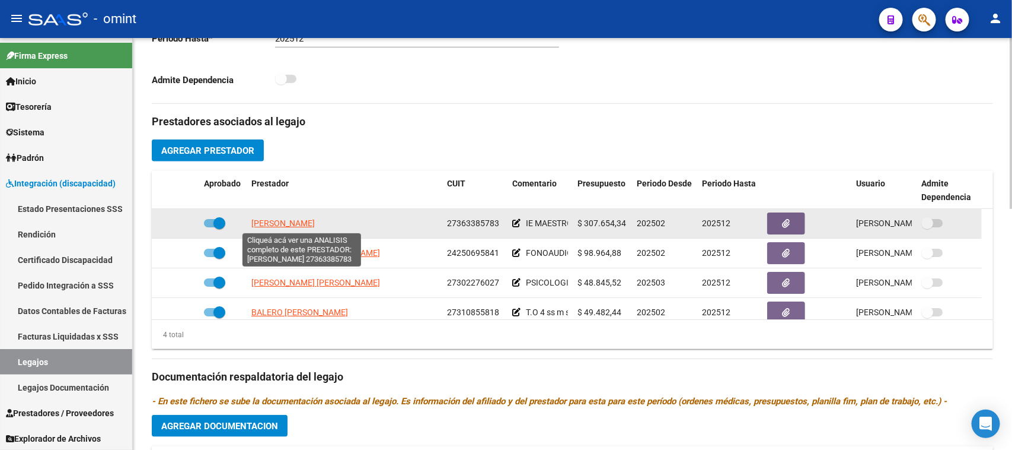
click at [295, 227] on span "[PERSON_NAME]" at bounding box center [282, 222] width 63 height 9
type textarea "27363385783"
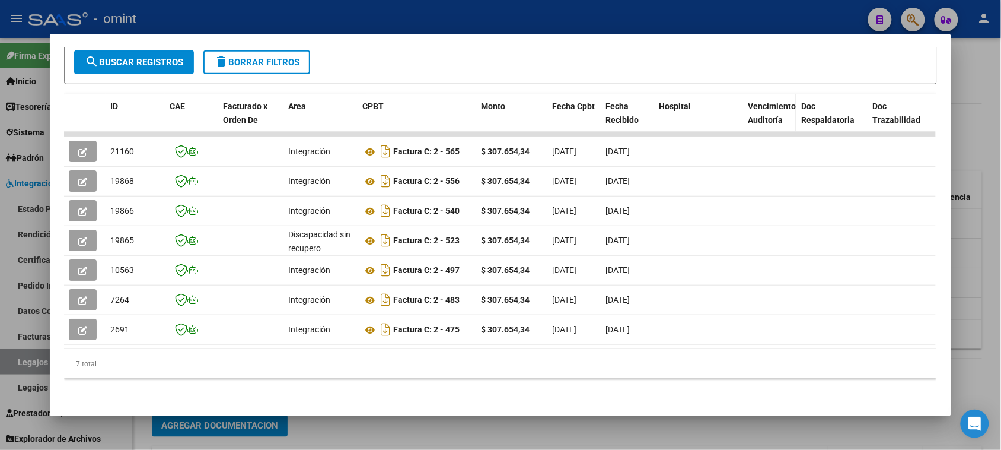
scroll to position [222, 0]
drag, startPoint x: 349, startPoint y: 349, endPoint x: 396, endPoint y: 348, distance: 47.4
click at [396, 348] on div "ID CAE Facturado x Orden De Area CPBT Monto Fecha Cpbt Fecha Recibido Hospital …" at bounding box center [500, 236] width 872 height 285
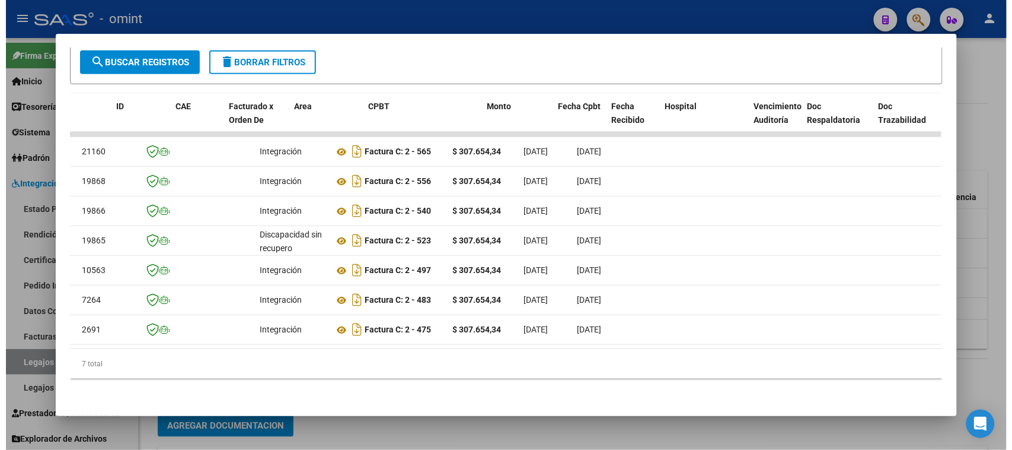
scroll to position [0, 0]
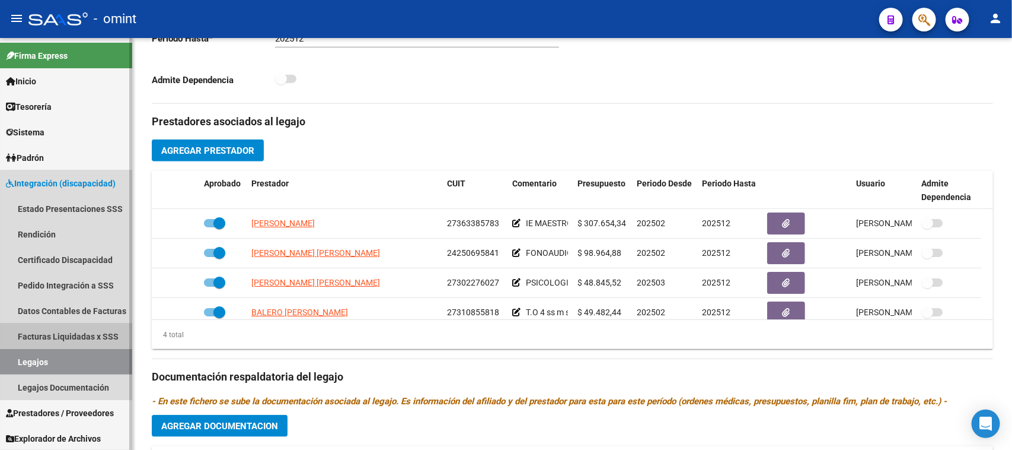
click at [83, 327] on link "Facturas Liquidadas x SSS" at bounding box center [66, 335] width 132 height 25
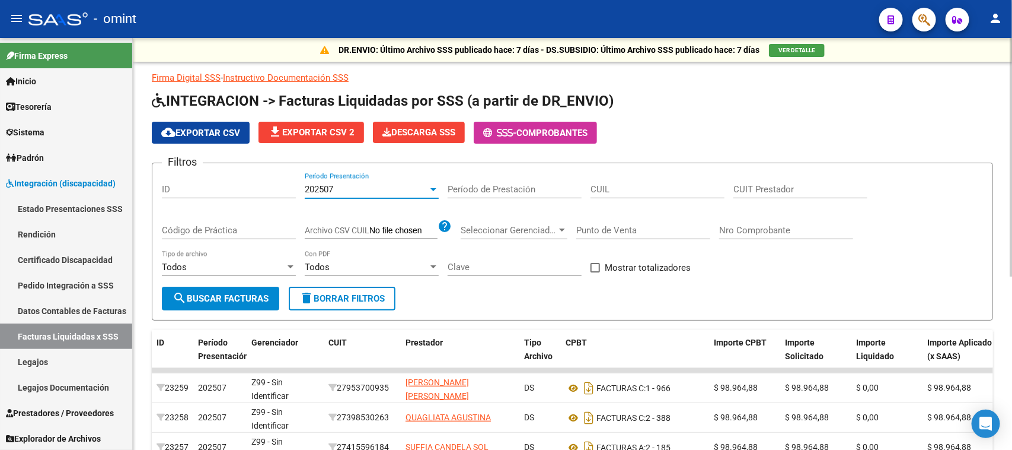
click at [318, 189] on span "202507" at bounding box center [319, 189] width 28 height 11
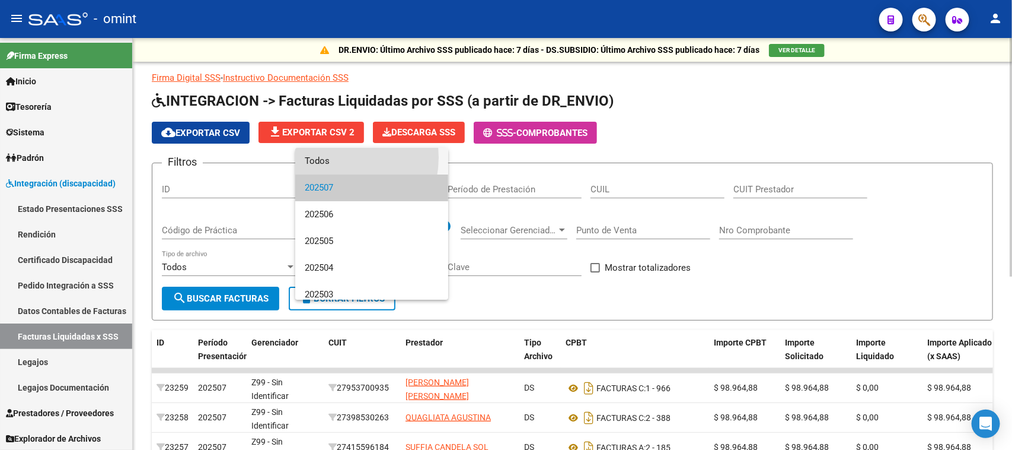
click at [330, 157] on span "Todos" at bounding box center [372, 161] width 134 height 27
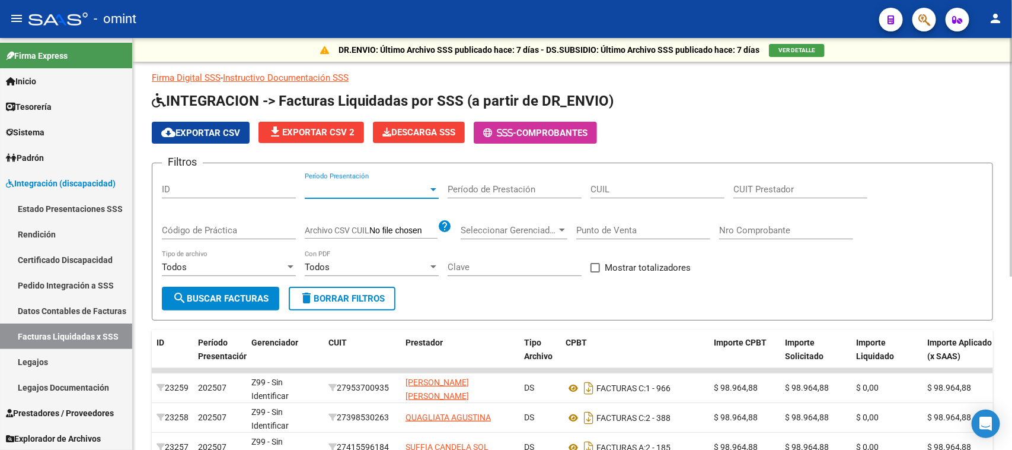
click at [776, 187] on input "CUIT Prestador" at bounding box center [801, 189] width 134 height 11
paste input "20-40886233-8"
type input "20-40886233-8"
click at [196, 298] on span "search Buscar Facturas" at bounding box center [221, 298] width 96 height 11
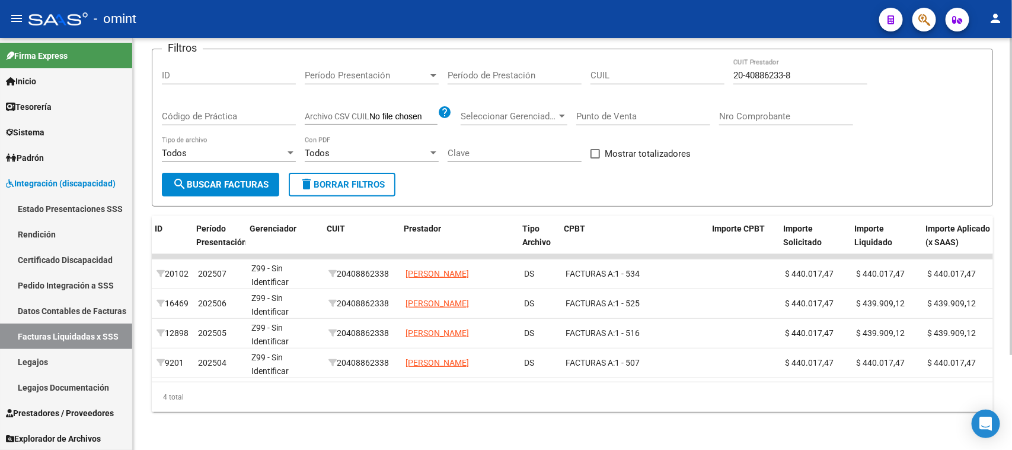
scroll to position [0, 493]
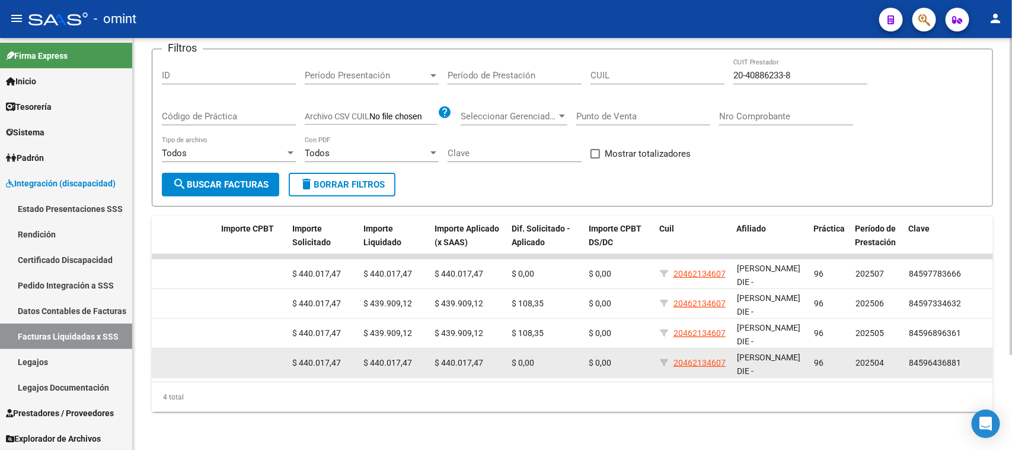
drag, startPoint x: 677, startPoint y: 356, endPoint x: 718, endPoint y: 358, distance: 41.5
click at [718, 358] on app-link-go-to "20462134607" at bounding box center [700, 363] width 52 height 14
click at [722, 359] on datatable-body-cell "20462134607" at bounding box center [693, 362] width 77 height 29
drag, startPoint x: 727, startPoint y: 354, endPoint x: 676, endPoint y: 355, distance: 51.0
click at [676, 356] on div "20462134607" at bounding box center [694, 363] width 68 height 14
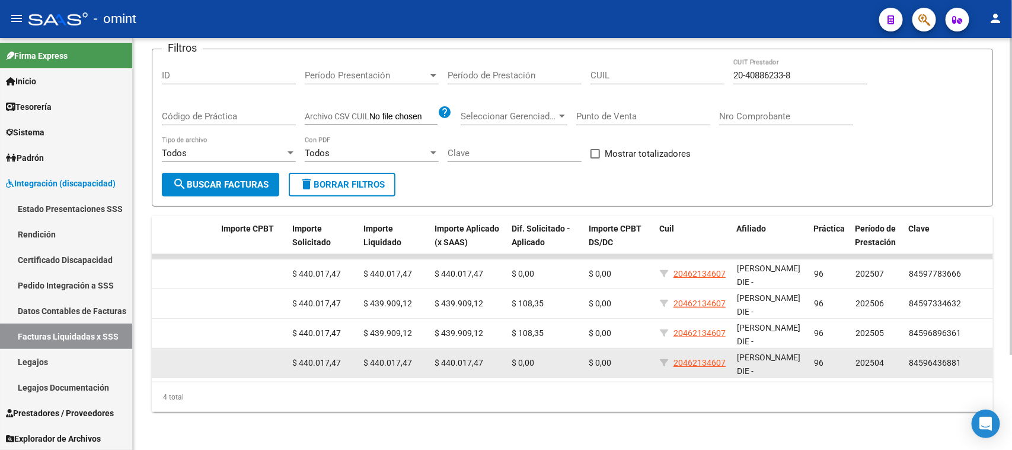
copy span "20462134607"
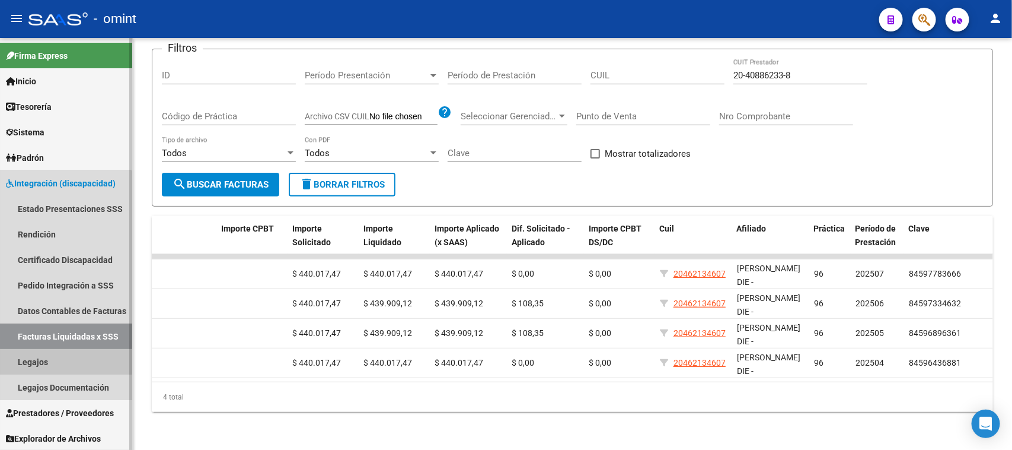
drag, startPoint x: 22, startPoint y: 368, endPoint x: 127, endPoint y: 366, distance: 105.6
click at [24, 369] on link "Legajos" at bounding box center [66, 361] width 132 height 25
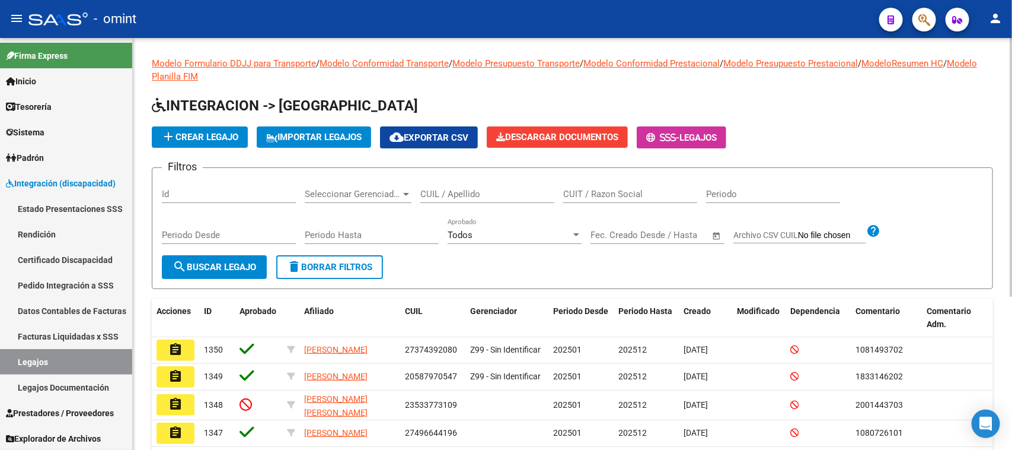
click at [486, 203] on div "CUIL / Apellido" at bounding box center [487, 195] width 134 height 37
click at [481, 194] on input "CUIL / Apellido" at bounding box center [487, 194] width 134 height 11
paste input "20462134607"
type input "20462134607"
drag, startPoint x: 272, startPoint y: 266, endPoint x: 246, endPoint y: 267, distance: 25.5
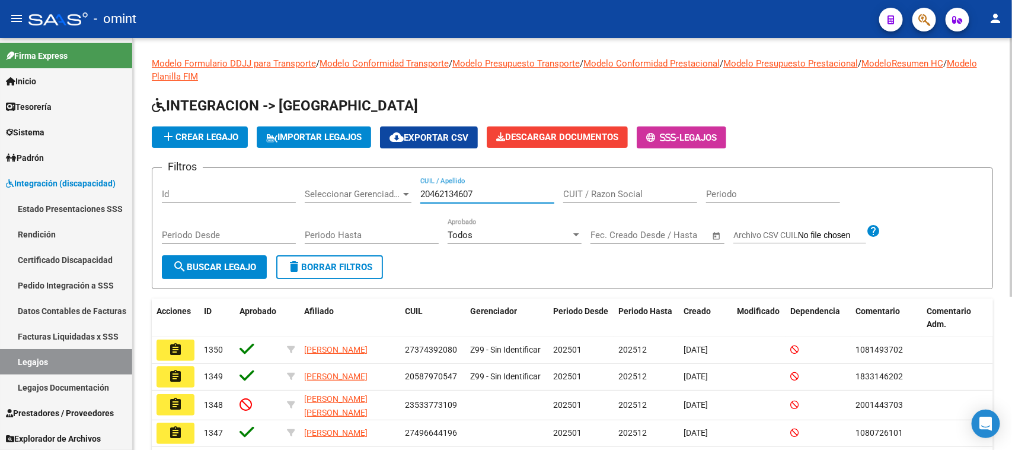
click at [246, 267] on form "Filtros Id Seleccionar Gerenciador Seleccionar Gerenciador 20462134607 CUIL / A…" at bounding box center [572, 228] width 841 height 122
click at [246, 267] on span "search Buscar Legajo" at bounding box center [215, 267] width 84 height 11
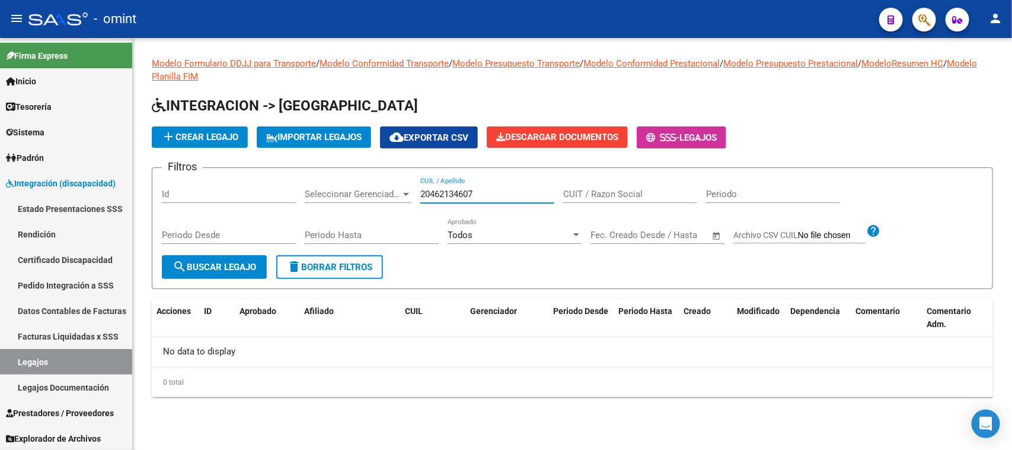
drag, startPoint x: 430, startPoint y: 193, endPoint x: 472, endPoint y: 192, distance: 42.1
click at [472, 192] on input "20462134607" at bounding box center [487, 194] width 134 height 11
drag, startPoint x: 496, startPoint y: 189, endPoint x: 393, endPoint y: 197, distance: 103.0
click at [393, 197] on div "Filtros Id Seleccionar Gerenciador Seleccionar Gerenciador 20462134607 CUIL / A…" at bounding box center [572, 216] width 821 height 78
click at [93, 342] on link "Facturas Liquidadas x SSS" at bounding box center [66, 335] width 132 height 25
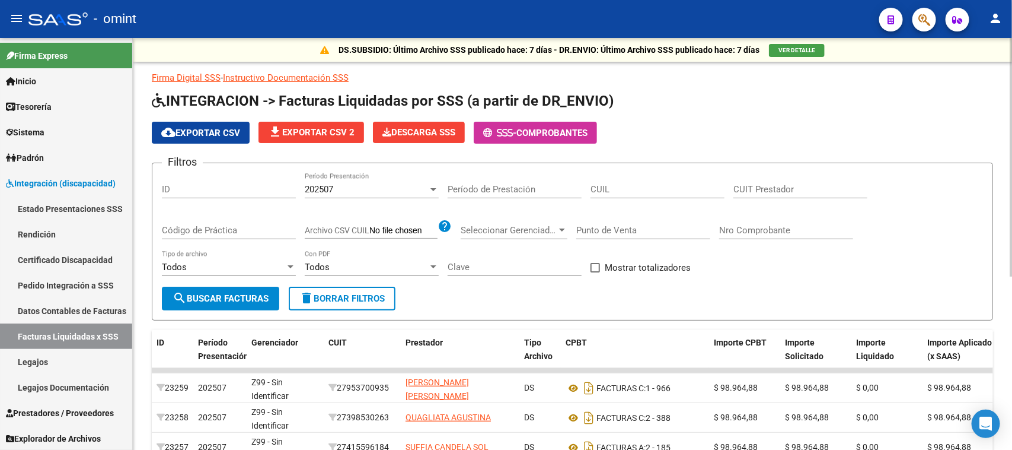
click at [604, 196] on div "CUIL" at bounding box center [658, 185] width 134 height 25
paste input "20-46213460-7"
type input "20-46213460-7"
click at [200, 299] on span "search Buscar Facturas" at bounding box center [221, 298] width 96 height 11
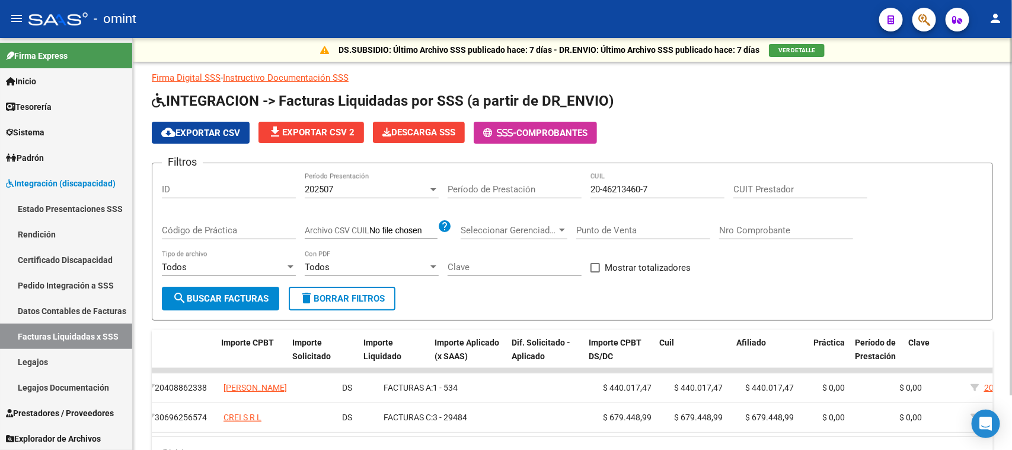
scroll to position [0, 493]
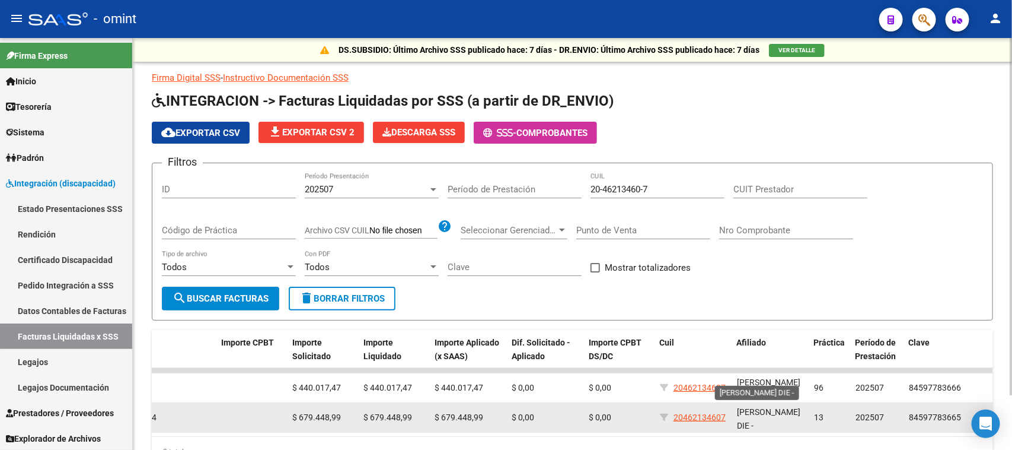
click at [777, 422] on span "[PERSON_NAME] DIE -" at bounding box center [768, 418] width 63 height 23
click at [750, 417] on span "[PERSON_NAME] DIE -" at bounding box center [768, 418] width 63 height 23
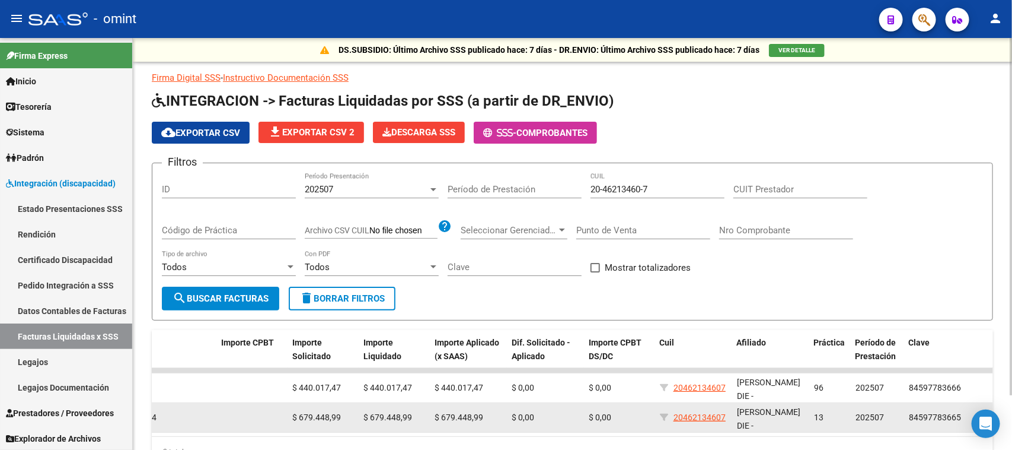
copy span "[PERSON_NAME] DIE -"
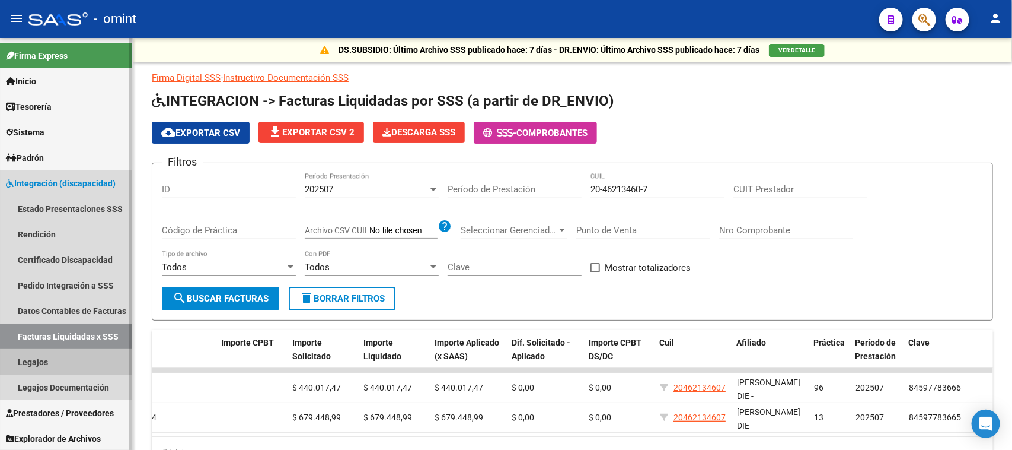
click at [52, 361] on link "Legajos" at bounding box center [66, 361] width 132 height 25
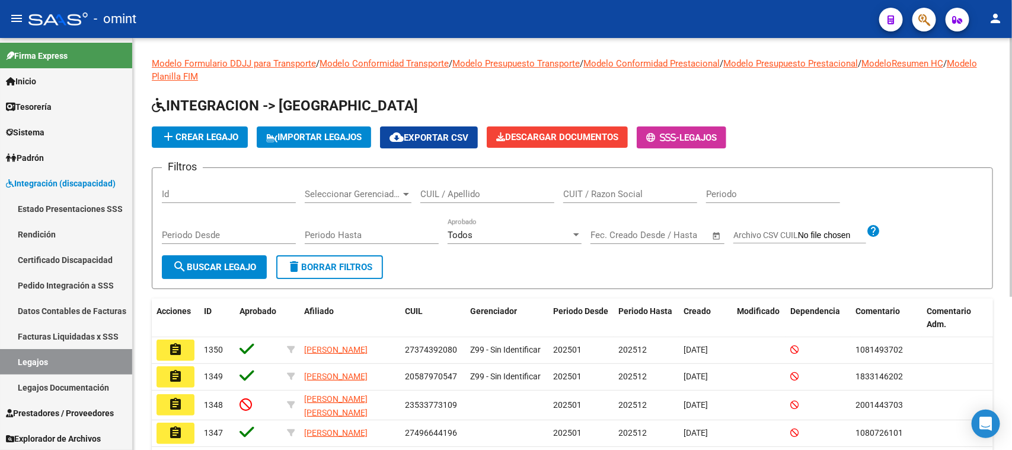
drag, startPoint x: 475, startPoint y: 202, endPoint x: 476, endPoint y: 195, distance: 7.1
click at [476, 199] on div "CUIL / Apellido" at bounding box center [487, 189] width 134 height 25
click at [476, 193] on input "CUIL / Apellido" at bounding box center [487, 194] width 134 height 11
type input "[PERSON_NAME] me"
click at [171, 264] on button "search Buscar Legajo" at bounding box center [214, 267] width 105 height 24
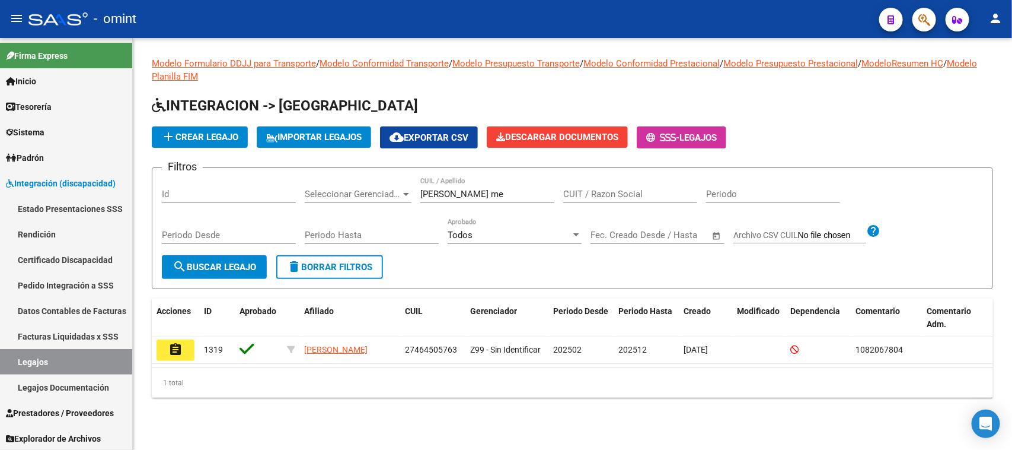
drag, startPoint x: 178, startPoint y: 345, endPoint x: 429, endPoint y: 301, distance: 254.0
click at [178, 345] on mat-icon "assignment" at bounding box center [175, 349] width 14 height 14
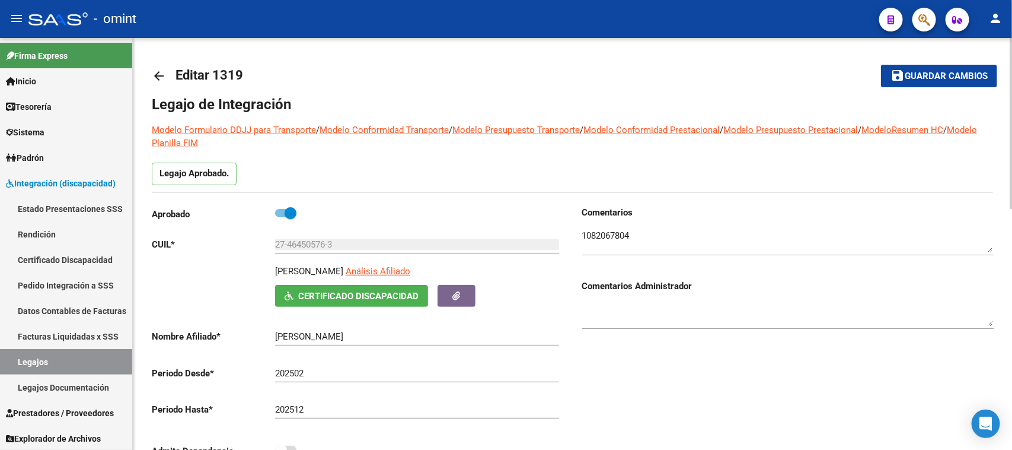
click at [621, 235] on textarea at bounding box center [788, 241] width 412 height 24
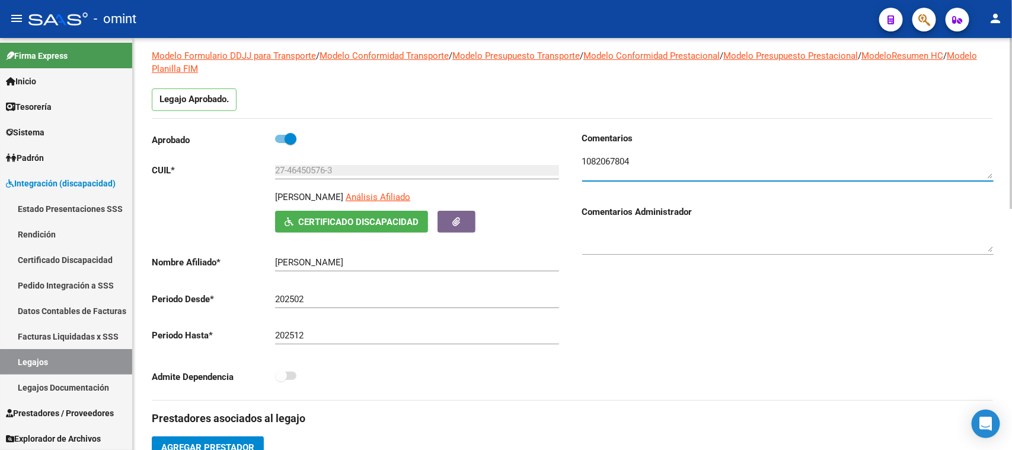
click at [347, 169] on input "27-46450576-3" at bounding box center [417, 170] width 284 height 11
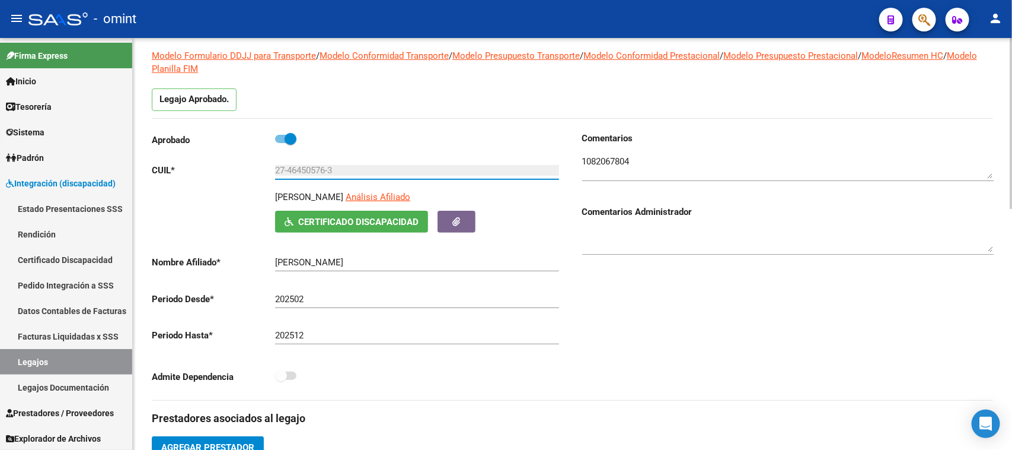
drag, startPoint x: 315, startPoint y: 173, endPoint x: 221, endPoint y: 173, distance: 94.3
click at [221, 173] on app-form-text-field "CUIL * 27-46450576-3 Ingresar CUIL" at bounding box center [355, 170] width 407 height 11
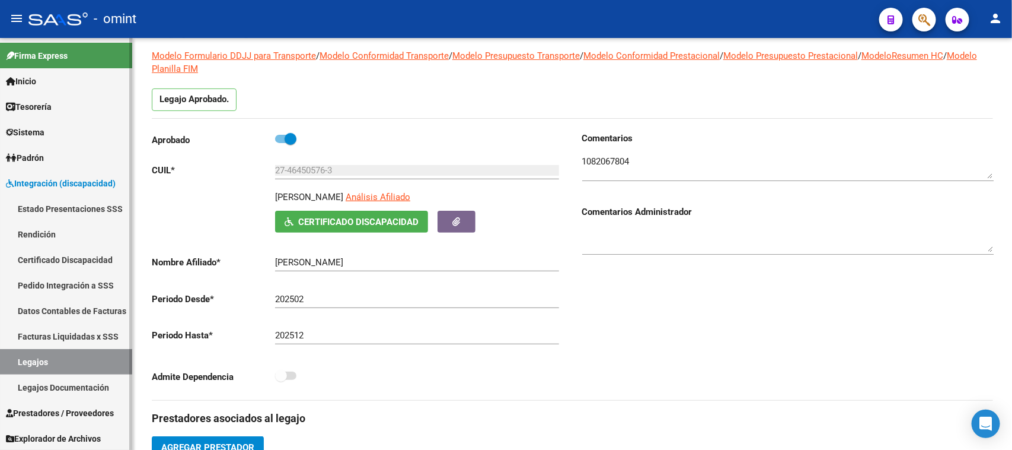
click at [88, 330] on link "Facturas Liquidadas x SSS" at bounding box center [66, 335] width 132 height 25
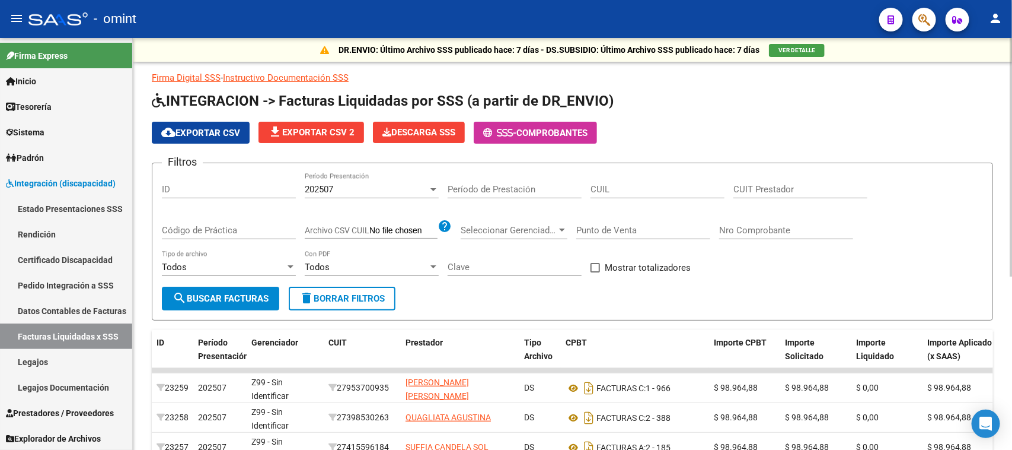
click at [638, 184] on input "CUIL" at bounding box center [658, 189] width 134 height 11
paste input "27-46450576-3"
type input "27-46450576-3"
click at [327, 184] on span "202507" at bounding box center [319, 189] width 28 height 11
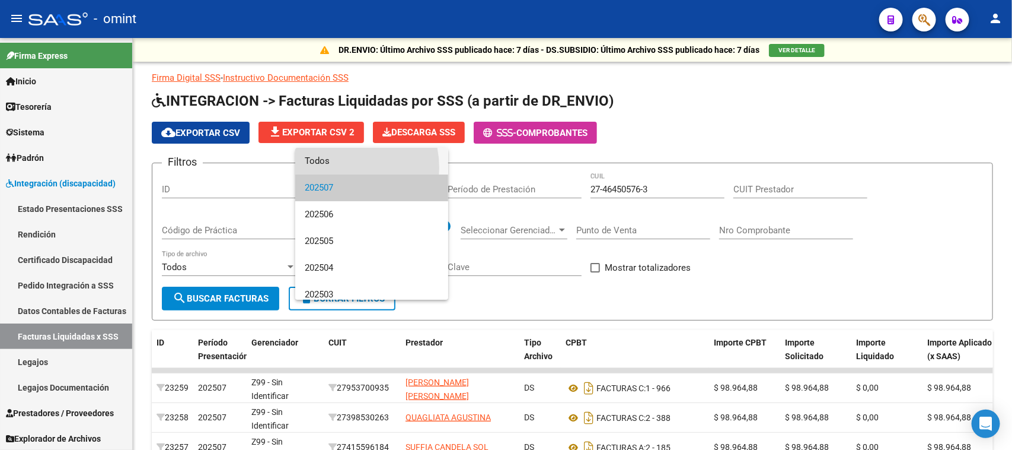
click at [337, 167] on span "Todos" at bounding box center [372, 161] width 134 height 27
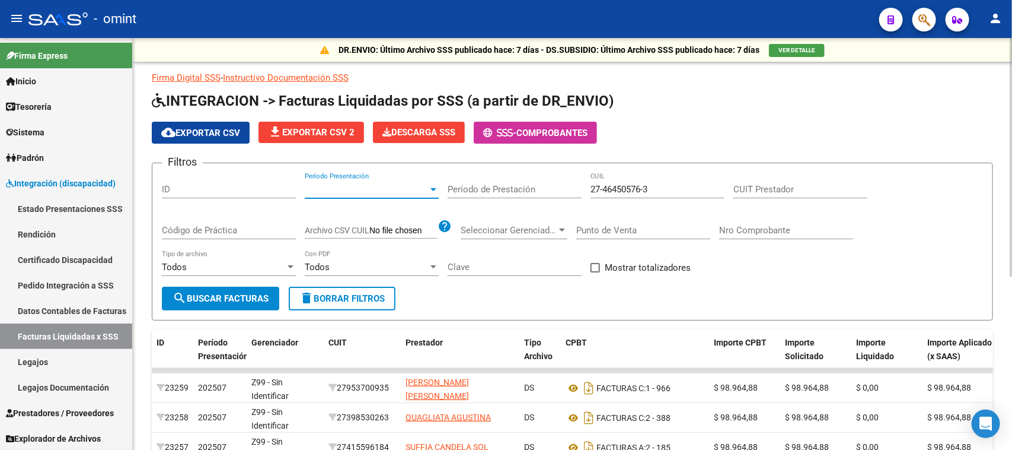
click at [215, 238] on div "Código de Práctica" at bounding box center [229, 231] width 134 height 37
click at [218, 235] on div "Código de Práctica" at bounding box center [229, 225] width 134 height 25
click at [222, 225] on input "Código de Práctica" at bounding box center [229, 230] width 134 height 11
type input "96"
click at [235, 304] on button "search Buscar Facturas" at bounding box center [220, 298] width 117 height 24
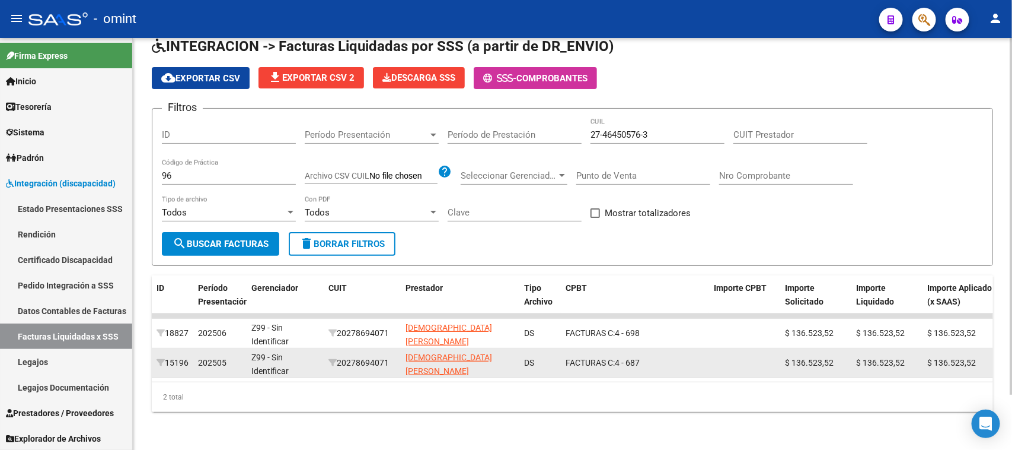
click at [359, 348] on datatable-body-cell "20278694071" at bounding box center [362, 362] width 77 height 29
copy div "20278694071"
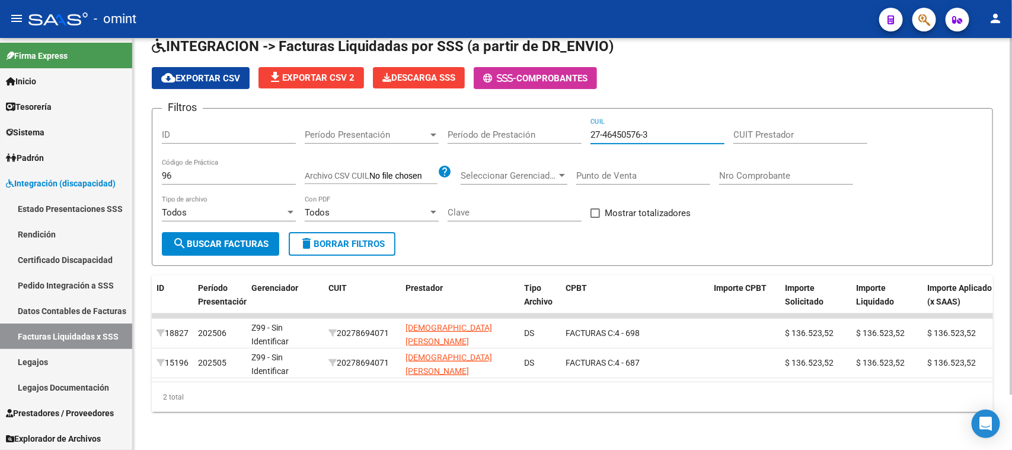
drag, startPoint x: 655, startPoint y: 120, endPoint x: 579, endPoint y: 132, distance: 77.4
click at [579, 132] on div "Filtros ID Período Presentación Período Presentación Período de Prestación 27-4…" at bounding box center [572, 175] width 821 height 114
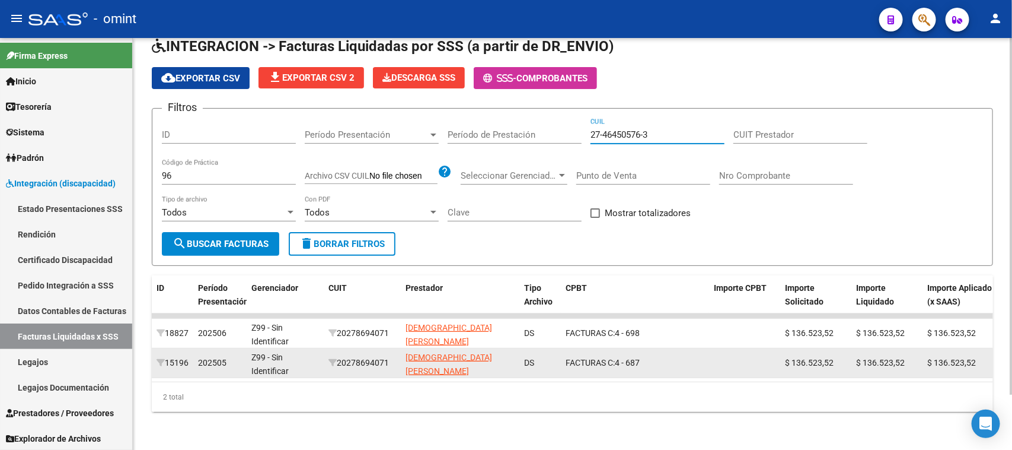
click at [372, 356] on div "20278694071" at bounding box center [363, 363] width 68 height 14
copy div "20278694071"
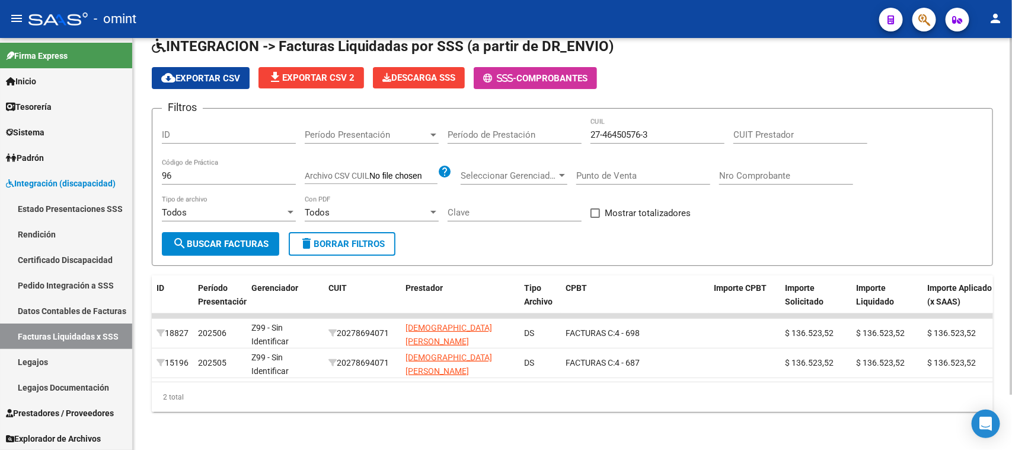
click at [651, 129] on input "27-46450576-3" at bounding box center [658, 134] width 134 height 11
drag, startPoint x: 662, startPoint y: 122, endPoint x: 540, endPoint y: 131, distance: 121.9
click at [540, 131] on div "Filtros ID Período Presentación Período Presentación Período de Prestación 27-4…" at bounding box center [572, 175] width 821 height 114
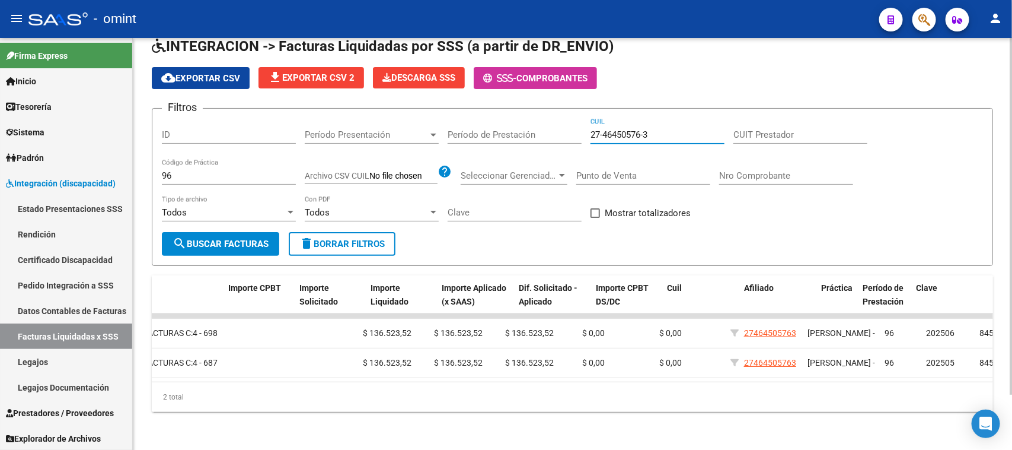
scroll to position [0, 493]
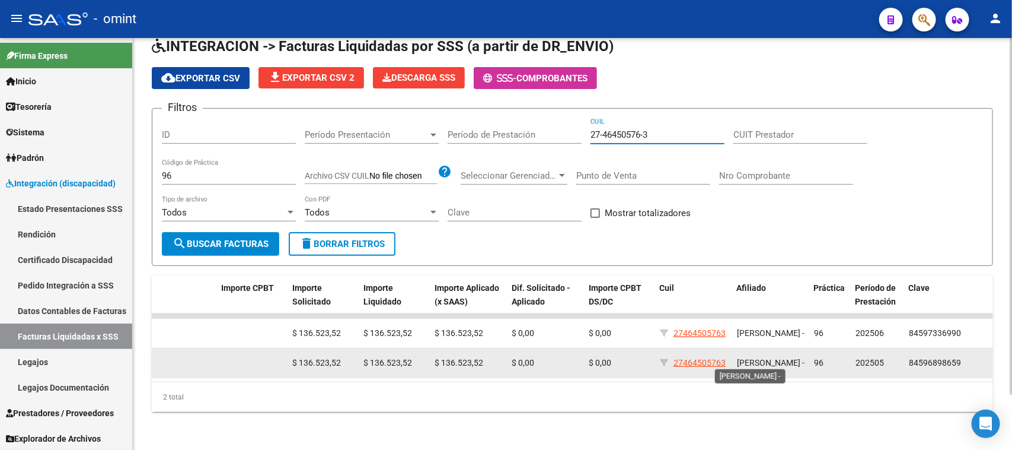
click at [770, 358] on span "[PERSON_NAME] -" at bounding box center [771, 362] width 68 height 9
copy span "[PERSON_NAME] -"
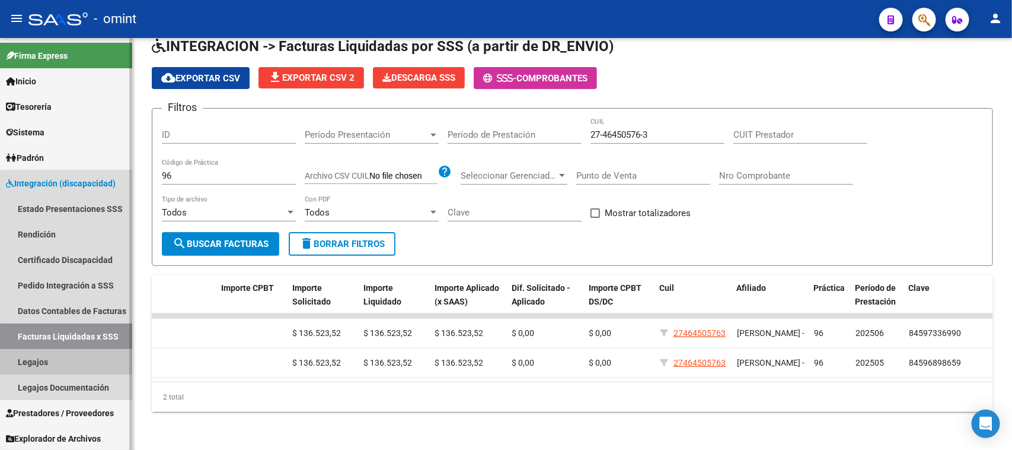
click at [66, 352] on link "Legajos" at bounding box center [66, 361] width 132 height 25
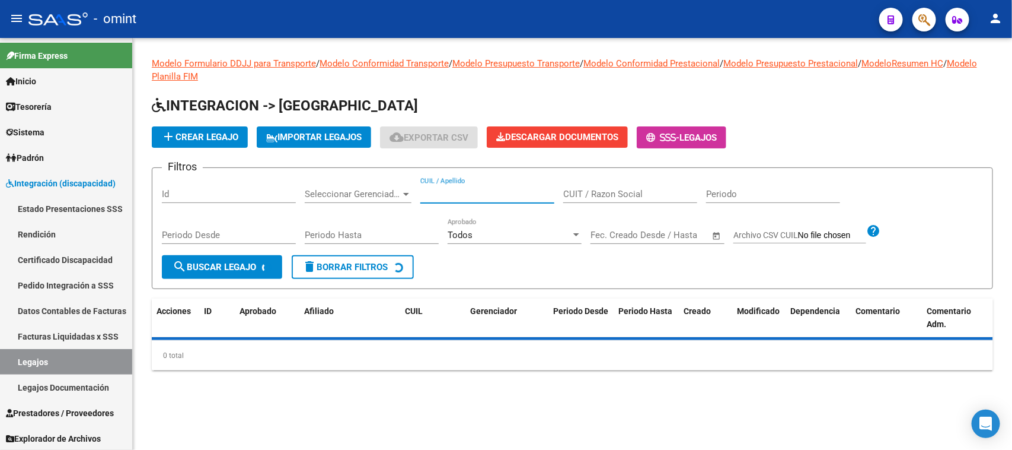
click at [495, 190] on input "CUIL / Apellido" at bounding box center [487, 194] width 134 height 11
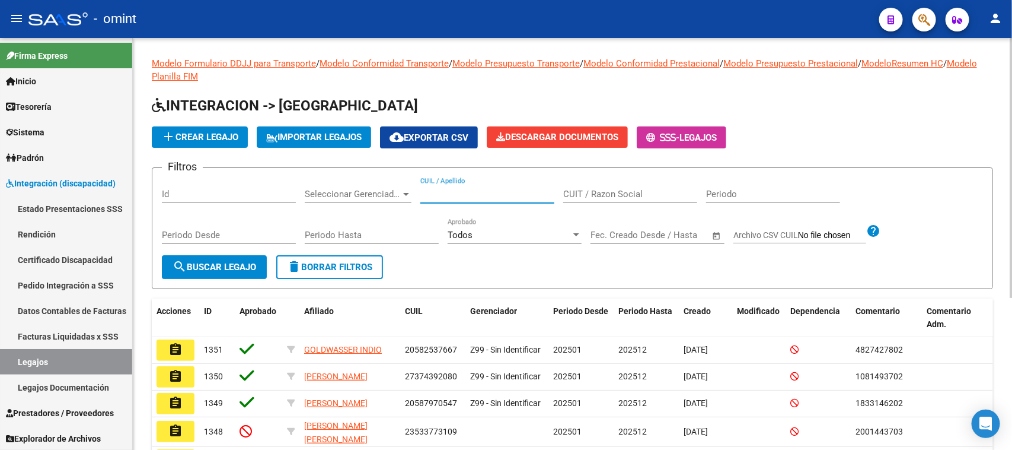
paste input "[PERSON_NAME]"
type input "[PERSON_NAME]"
click at [236, 262] on span "search Buscar Legajo" at bounding box center [215, 267] width 84 height 11
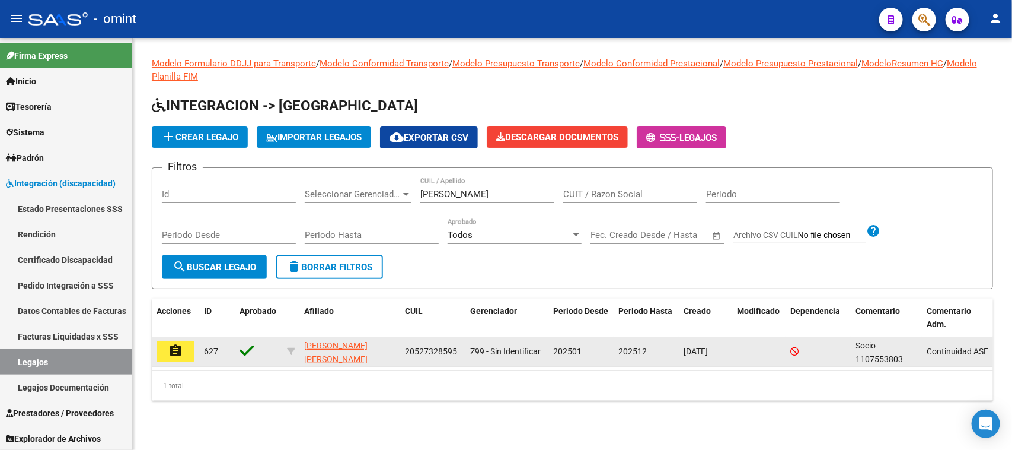
click at [173, 345] on mat-icon "assignment" at bounding box center [175, 350] width 14 height 14
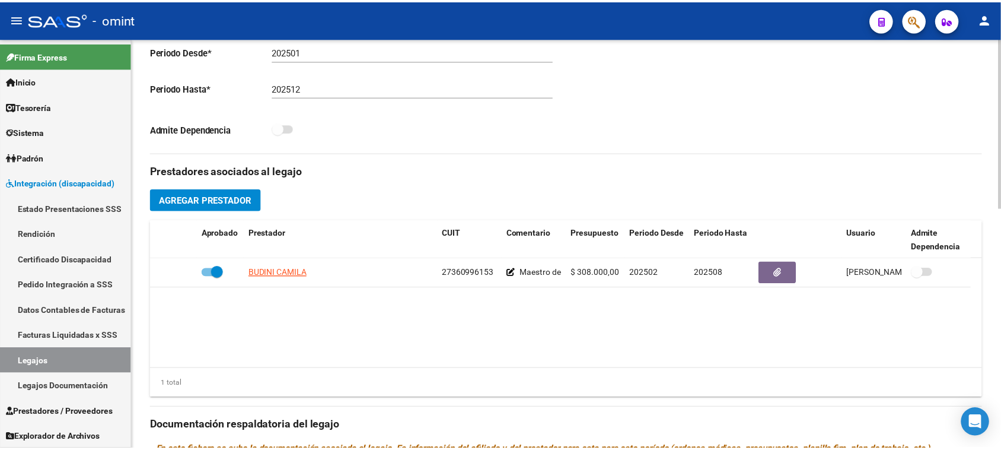
scroll to position [371, 0]
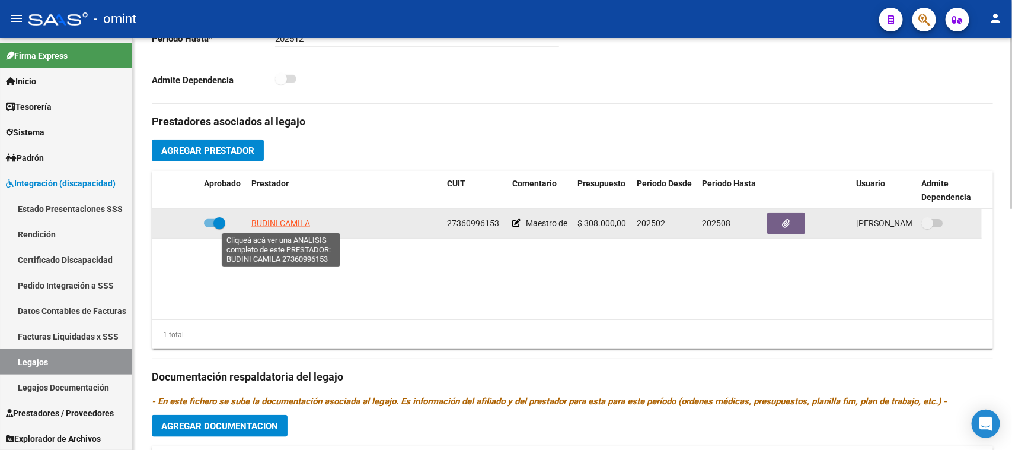
click at [279, 222] on span "BUDINI CAMILA" at bounding box center [280, 222] width 59 height 9
type textarea "27360996153"
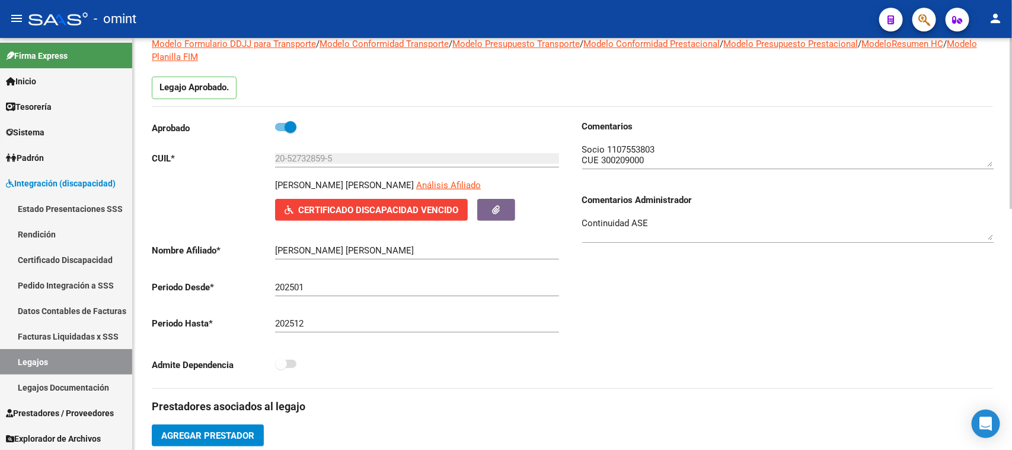
scroll to position [74, 0]
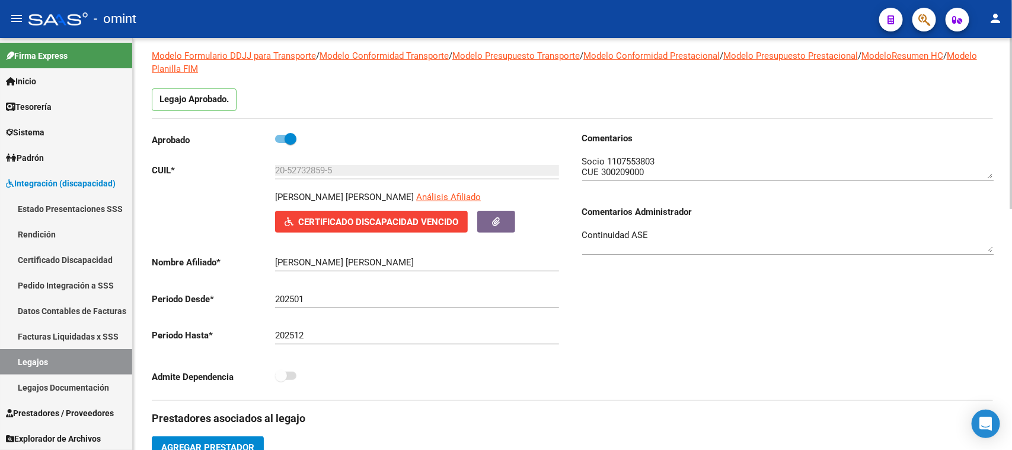
click at [621, 160] on textarea at bounding box center [788, 167] width 412 height 24
drag, startPoint x: 621, startPoint y: 160, endPoint x: 586, endPoint y: 177, distance: 39.3
click at [623, 160] on textarea at bounding box center [788, 167] width 412 height 24
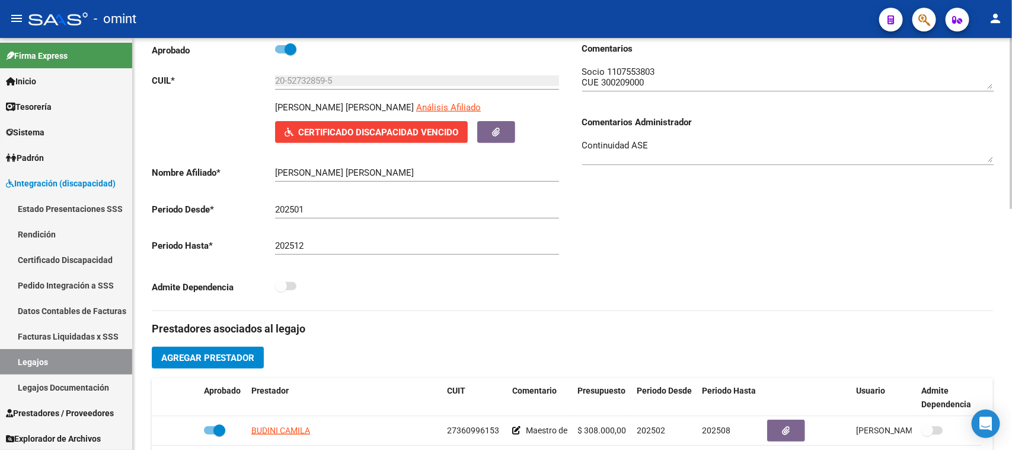
scroll to position [148, 0]
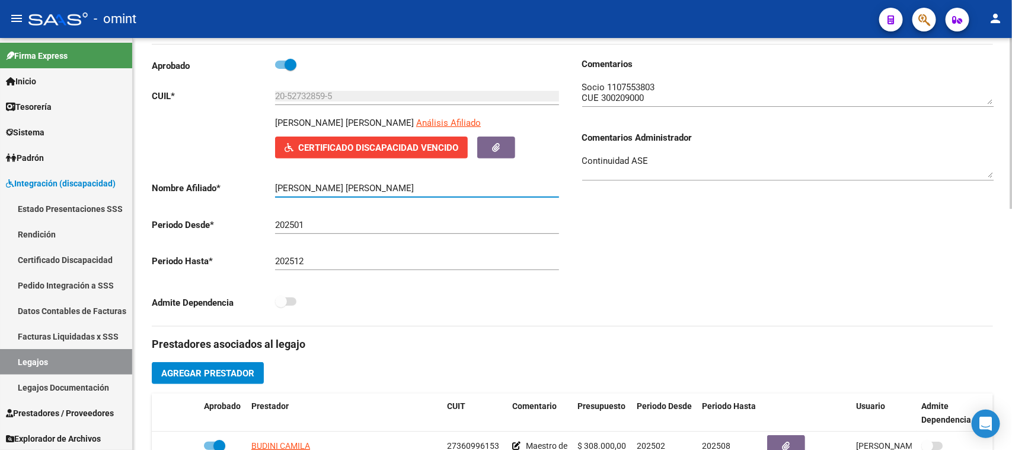
drag, startPoint x: 343, startPoint y: 186, endPoint x: 254, endPoint y: 184, distance: 89.0
click at [254, 184] on app-form-text-field "Nombre Afiliado * [PERSON_NAME] [PERSON_NAME] Ingresar el nombre" at bounding box center [355, 188] width 407 height 11
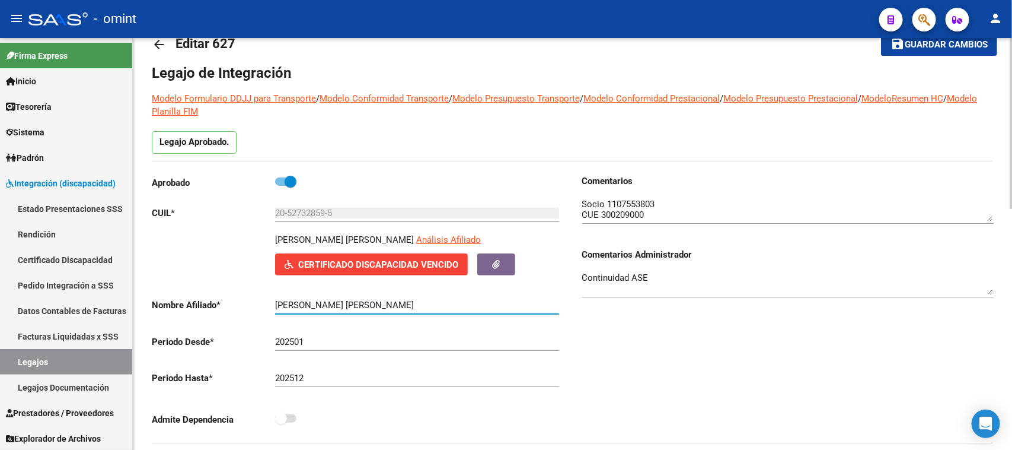
scroll to position [0, 0]
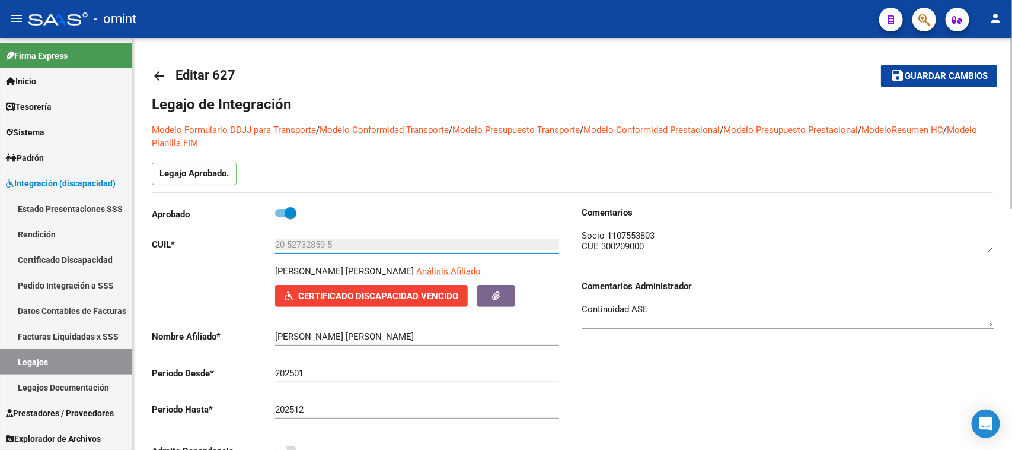
drag, startPoint x: 335, startPoint y: 241, endPoint x: 181, endPoint y: 253, distance: 154.6
click at [179, 252] on div "Aprobado CUIL * 20-52732859-5 Ingresar CUIL [PERSON_NAME] [PERSON_NAME] Análisi…" at bounding box center [358, 335] width 412 height 259
click at [620, 232] on textarea at bounding box center [788, 241] width 412 height 24
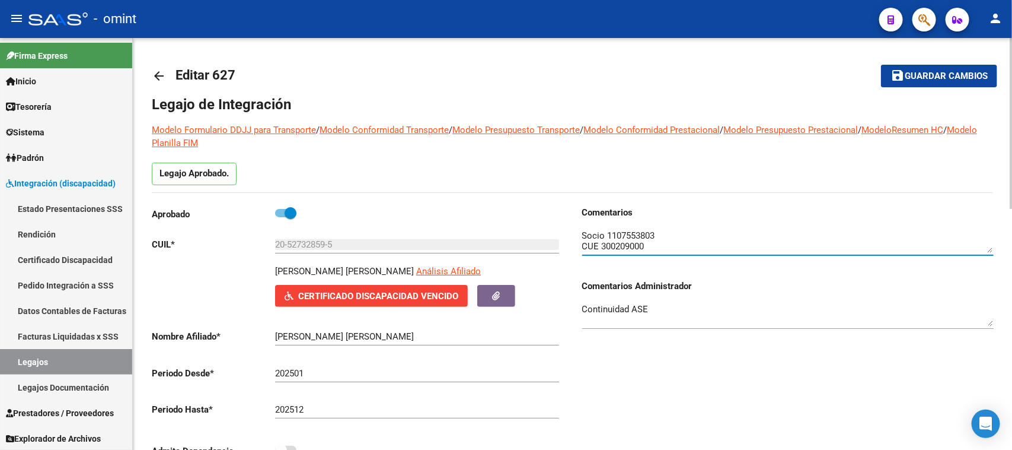
click at [620, 232] on textarea at bounding box center [788, 241] width 412 height 24
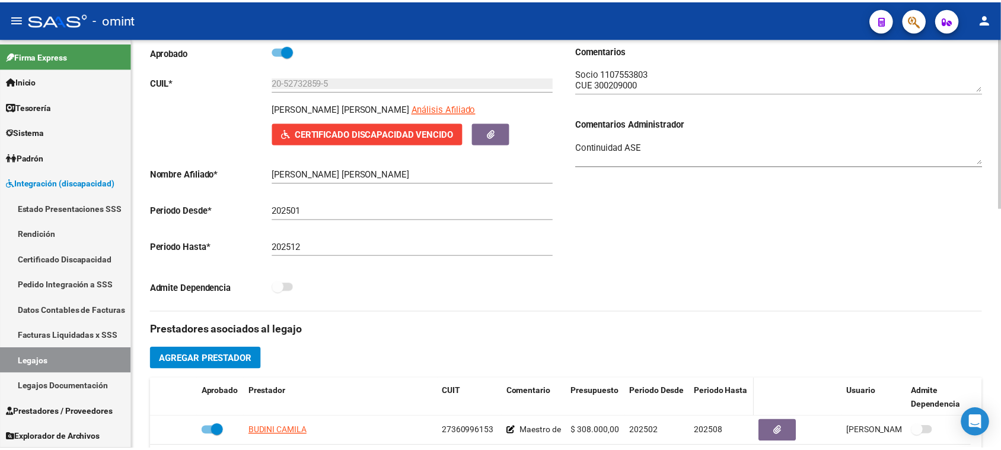
scroll to position [297, 0]
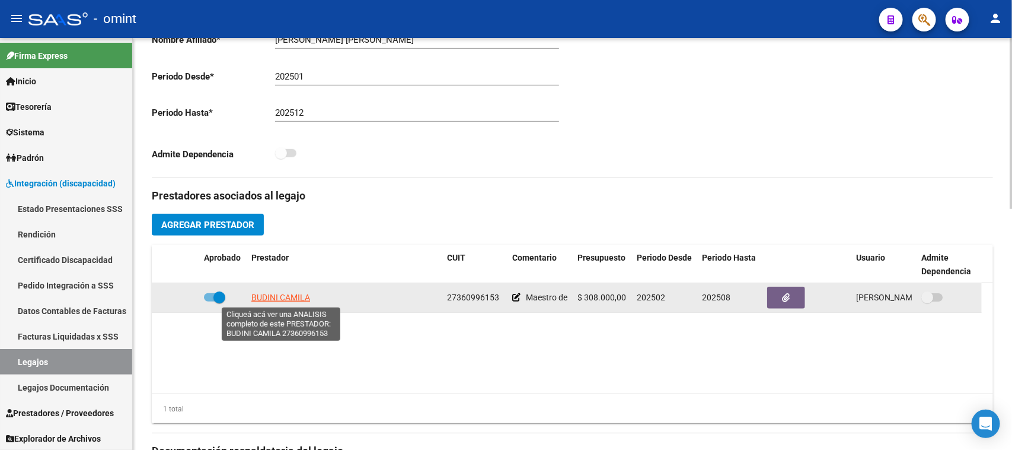
click at [304, 298] on span "BUDINI CAMILA" at bounding box center [280, 296] width 59 height 9
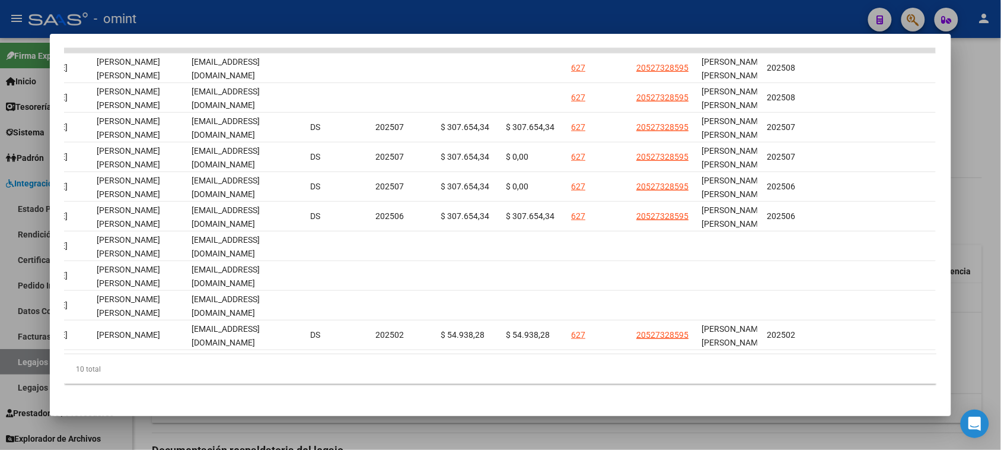
scroll to position [0, 1380]
drag, startPoint x: 616, startPoint y: 350, endPoint x: 576, endPoint y: 358, distance: 39.8
click at [576, 354] on datatable-body "20348 Integración Factura C: 1 - 189 $ 307.654,34 [DATE] [DATE] [DATE] - [DATE]…" at bounding box center [500, 201] width 872 height 306
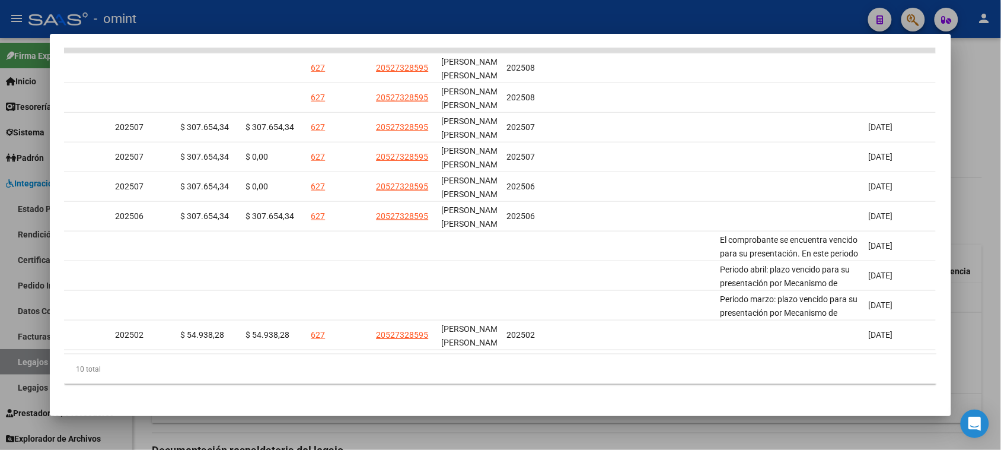
scroll to position [0, 1690]
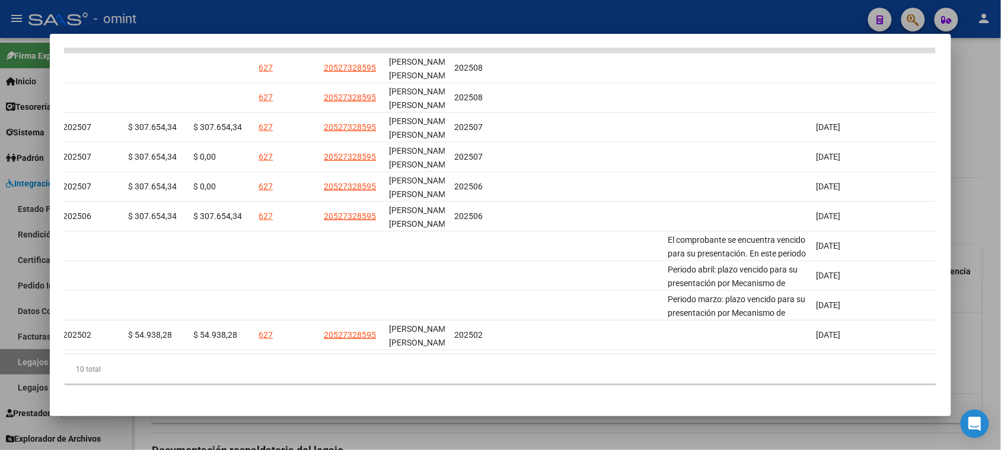
drag, startPoint x: 694, startPoint y: 364, endPoint x: 674, endPoint y: 372, distance: 21.5
click at [674, 372] on div "10 total" at bounding box center [500, 369] width 872 height 30
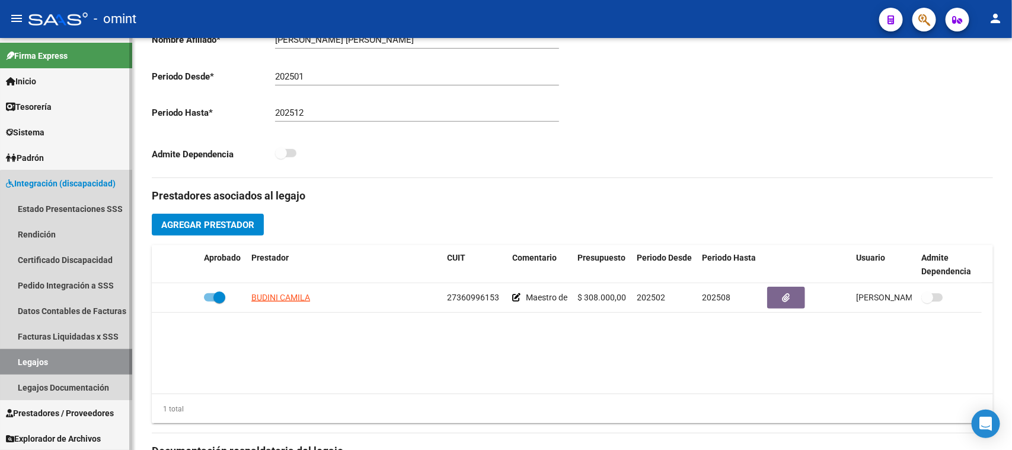
click at [73, 369] on link "Legajos" at bounding box center [66, 361] width 132 height 25
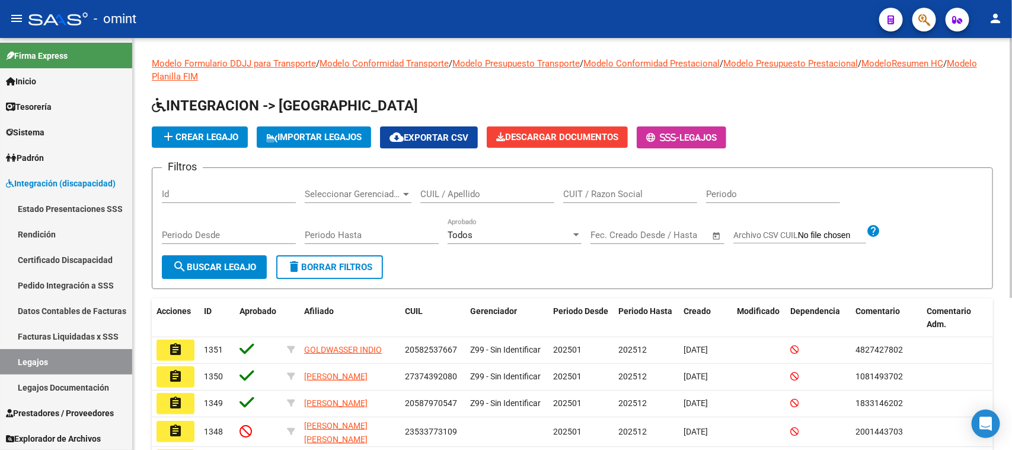
click at [464, 196] on input "CUIL / Apellido" at bounding box center [487, 194] width 134 height 11
type input "TOPER"
click at [228, 272] on button "search Buscar Legajo" at bounding box center [214, 267] width 105 height 24
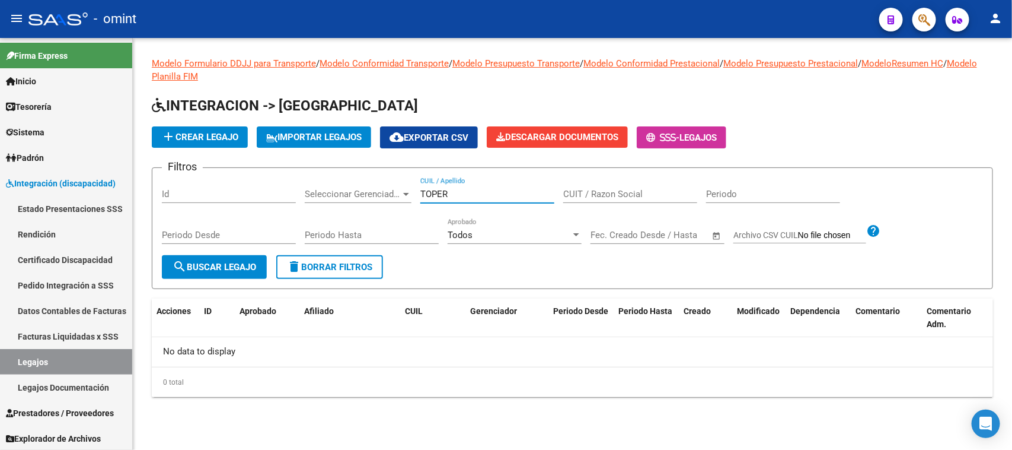
drag, startPoint x: 509, startPoint y: 193, endPoint x: 311, endPoint y: 153, distance: 201.4
click at [235, 200] on div "Filtros Id Seleccionar Gerenciador Seleccionar Gerenciador TOPER CUIL / Apellid…" at bounding box center [572, 216] width 821 height 78
type input "[GEOGRAPHIC_DATA]"
click at [266, 271] on button "search Buscar Legajo" at bounding box center [214, 267] width 105 height 24
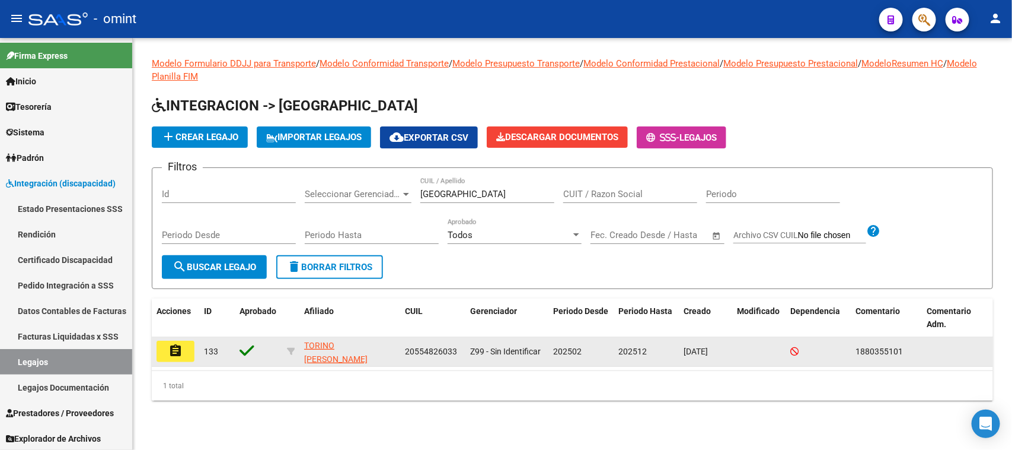
click at [200, 353] on datatable-body-cell "133" at bounding box center [217, 351] width 36 height 29
click at [181, 354] on mat-icon "assignment" at bounding box center [175, 350] width 14 height 14
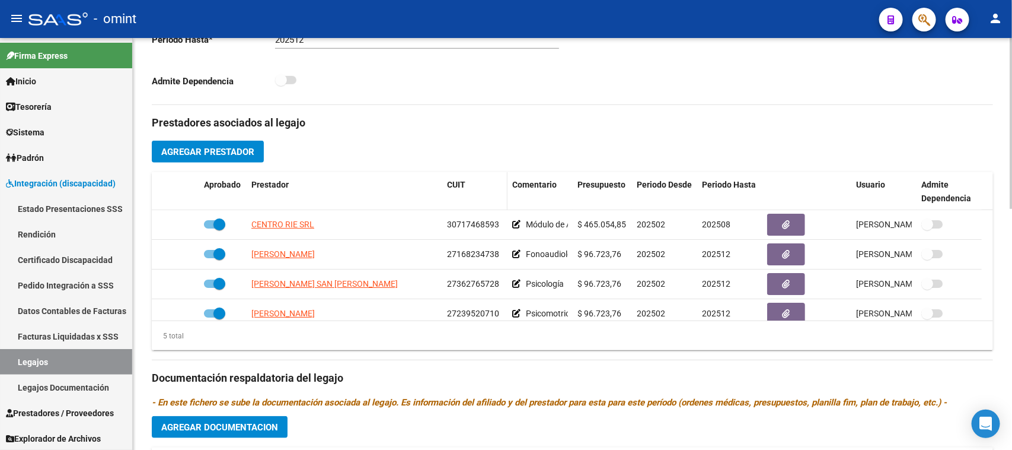
scroll to position [371, 0]
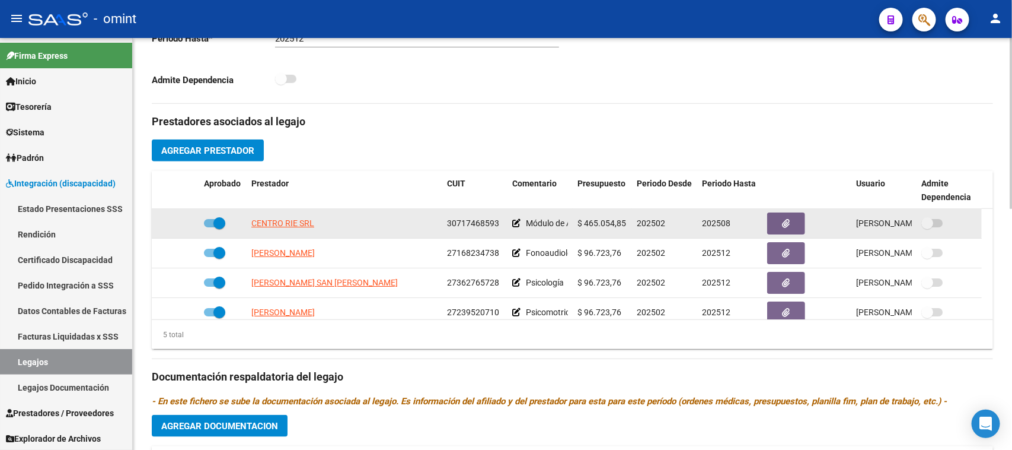
click at [520, 221] on div "Módulo de Apoyo a la Integración Escolar (Equipo) Hasta agosto 2025. Socio pres…" at bounding box center [540, 223] width 56 height 14
click at [517, 221] on icon at bounding box center [516, 223] width 8 height 8
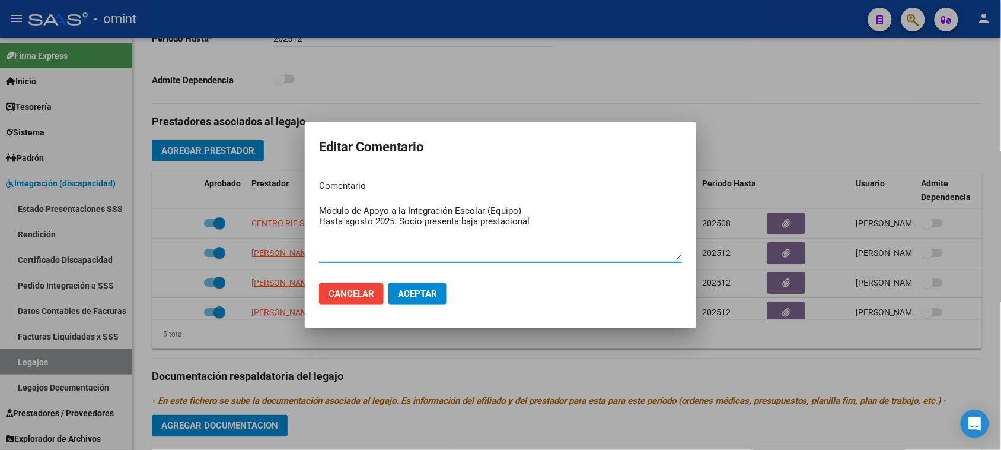
click at [497, 280] on mat-dialog-actions "Cancelar Aceptar" at bounding box center [500, 293] width 363 height 40
click at [436, 295] on span "Aceptar" at bounding box center [417, 293] width 39 height 11
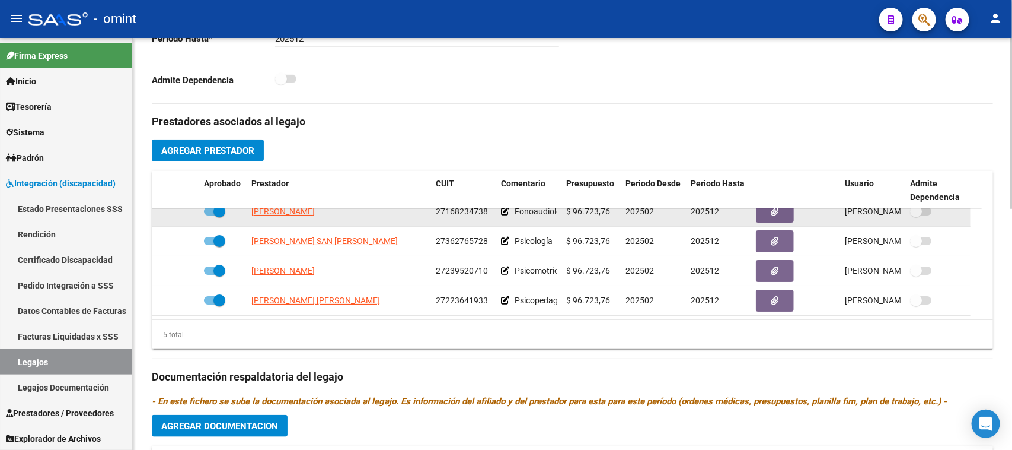
scroll to position [0, 0]
